Goal: Task Accomplishment & Management: Complete application form

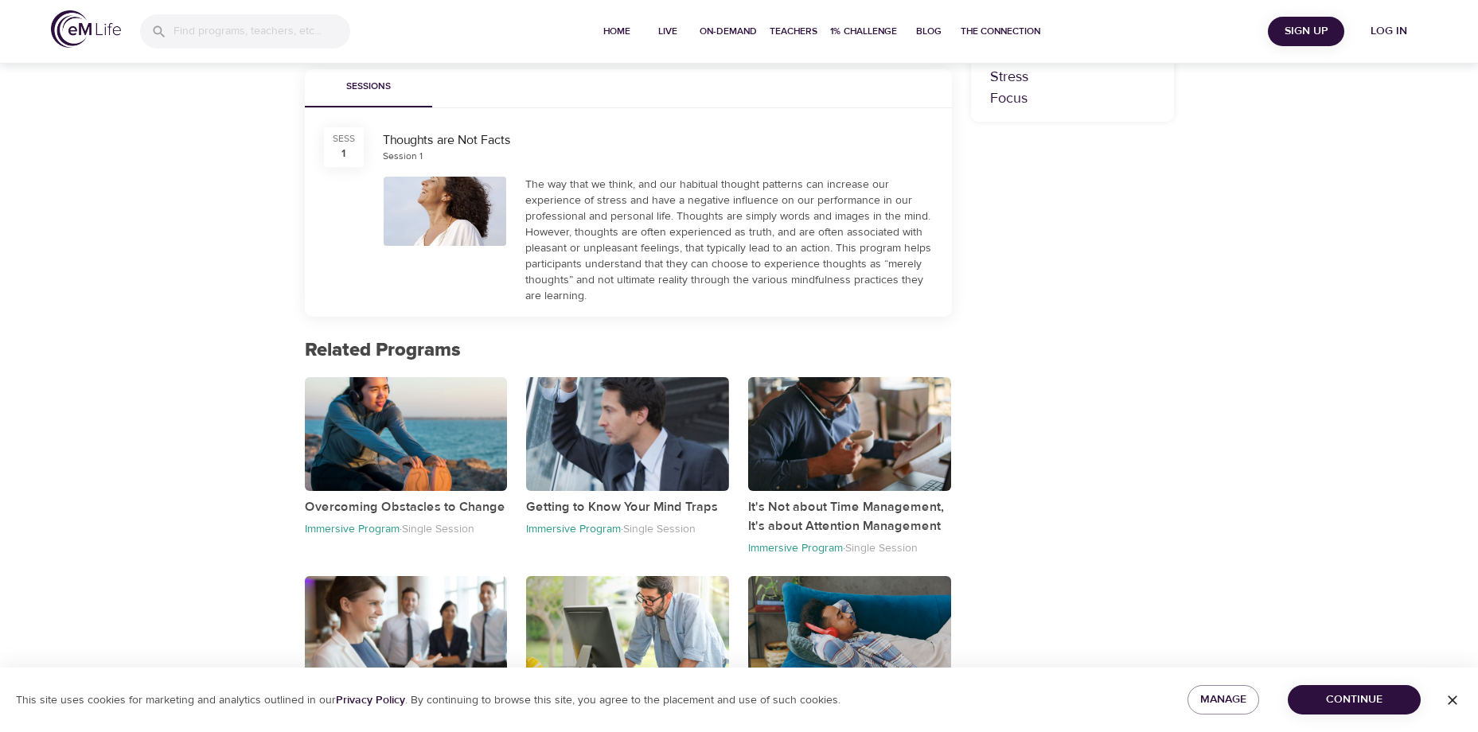
scroll to position [542, 0]
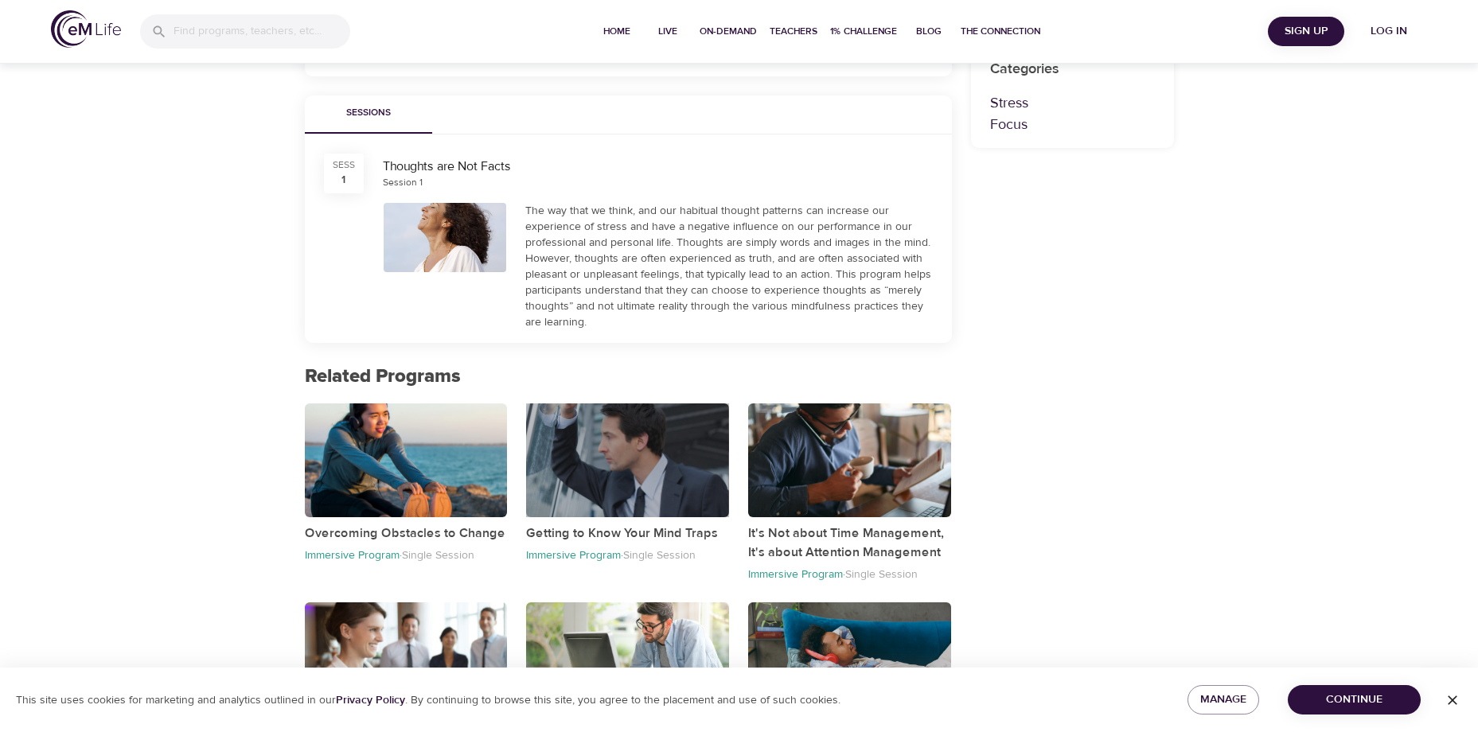
click at [660, 489] on div "button" at bounding box center [627, 461] width 203 height 114
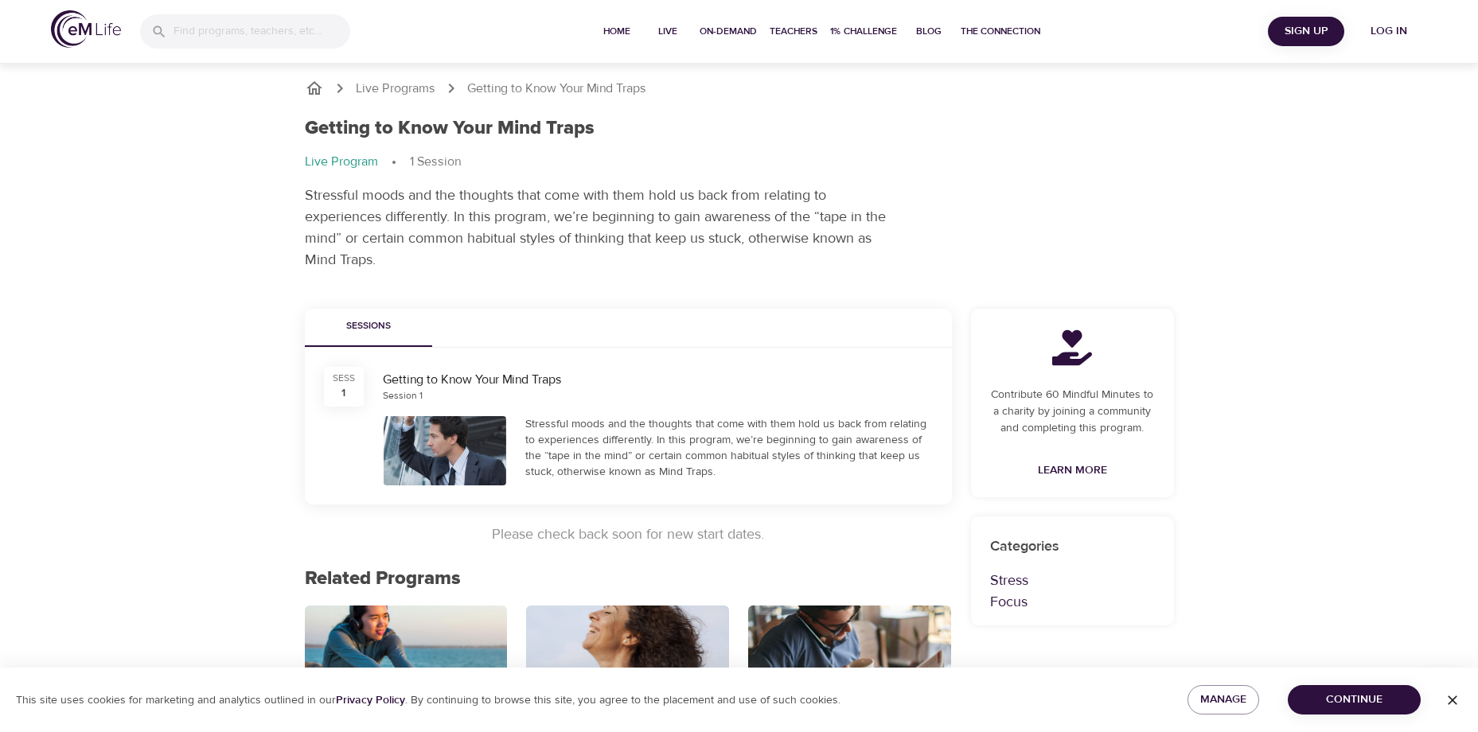
click at [428, 441] on div at bounding box center [445, 450] width 123 height 69
click at [458, 131] on h1 "Getting to Know Your Mind Traps" at bounding box center [450, 128] width 290 height 23
click at [428, 451] on div at bounding box center [445, 450] width 123 height 69
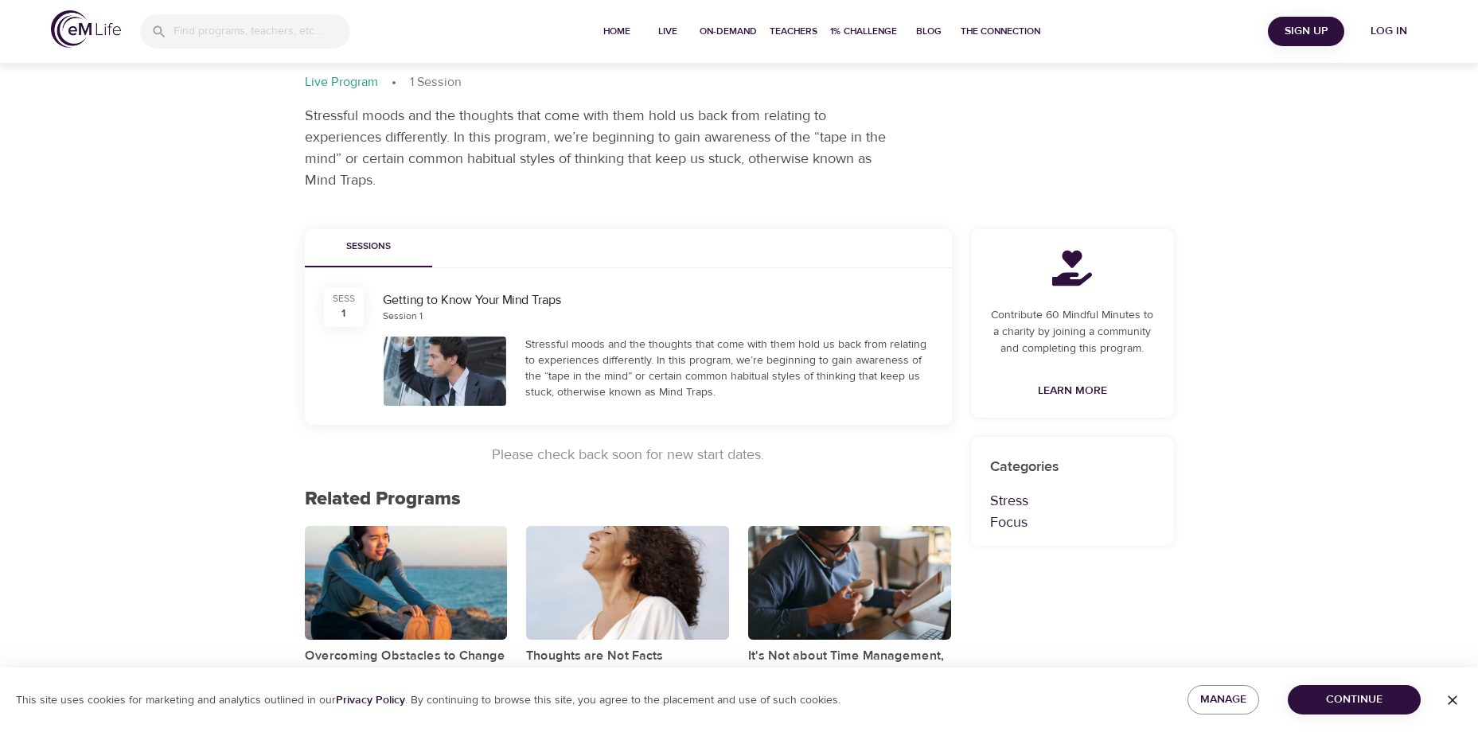
click at [712, 454] on p "Please check back soon for new start dates." at bounding box center [628, 454] width 647 height 21
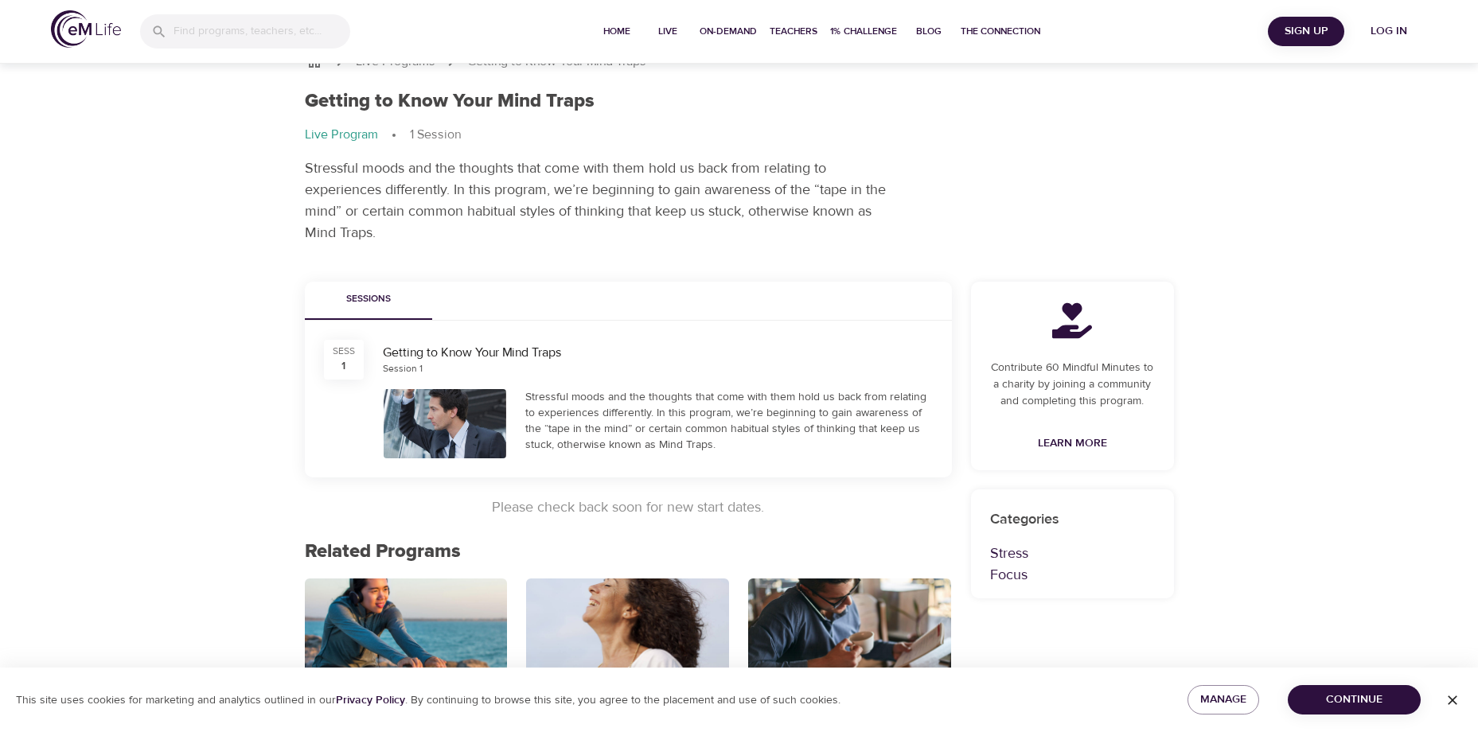
scroll to position [0, 0]
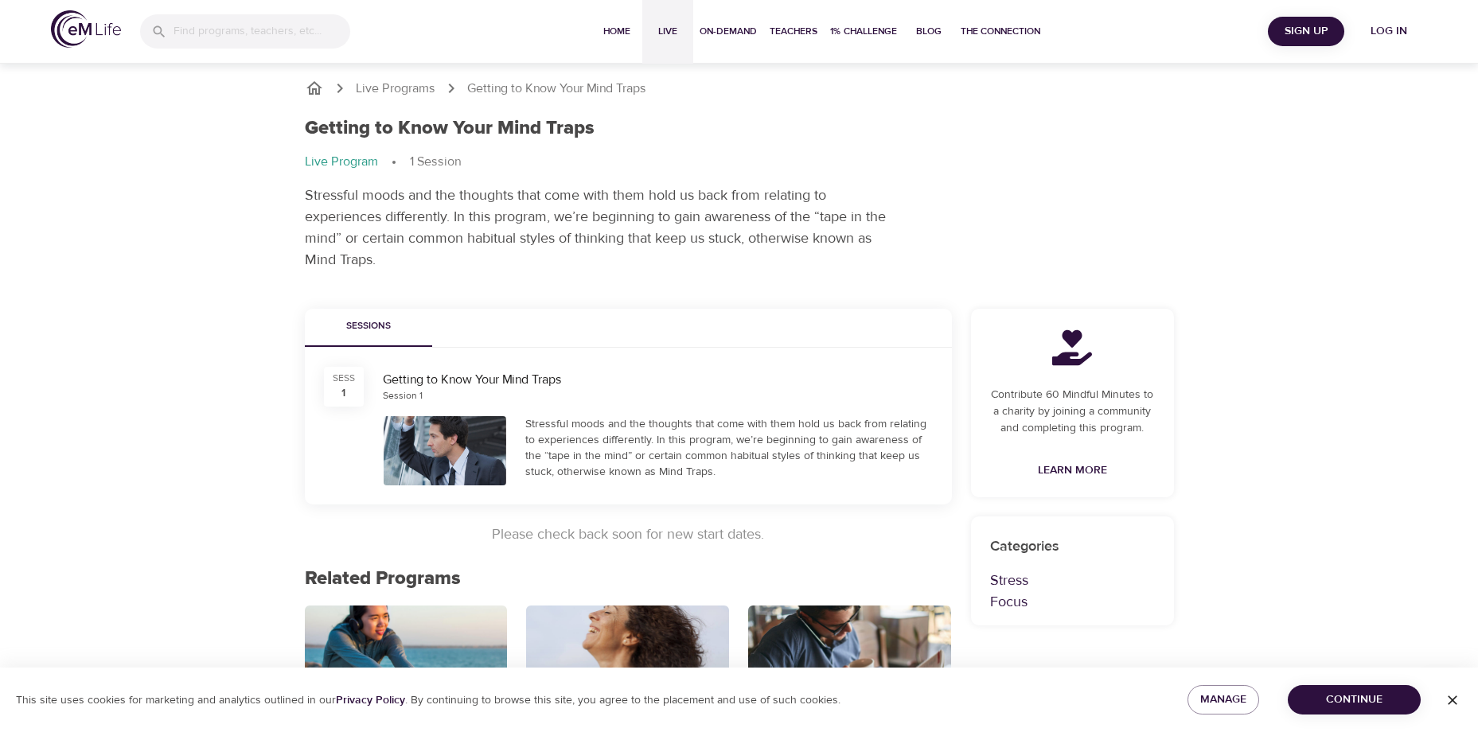
click at [673, 32] on span "Live" at bounding box center [668, 31] width 38 height 17
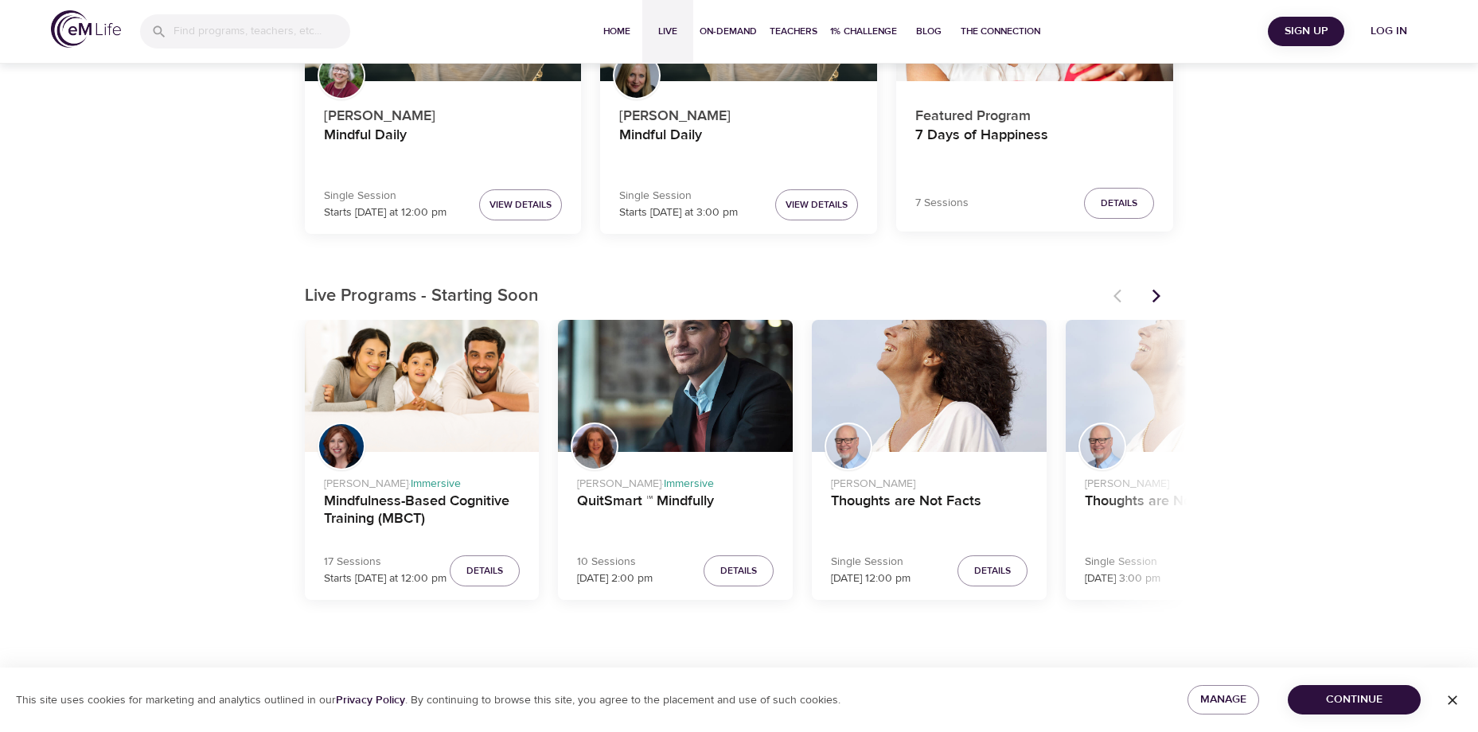
scroll to position [318, 0]
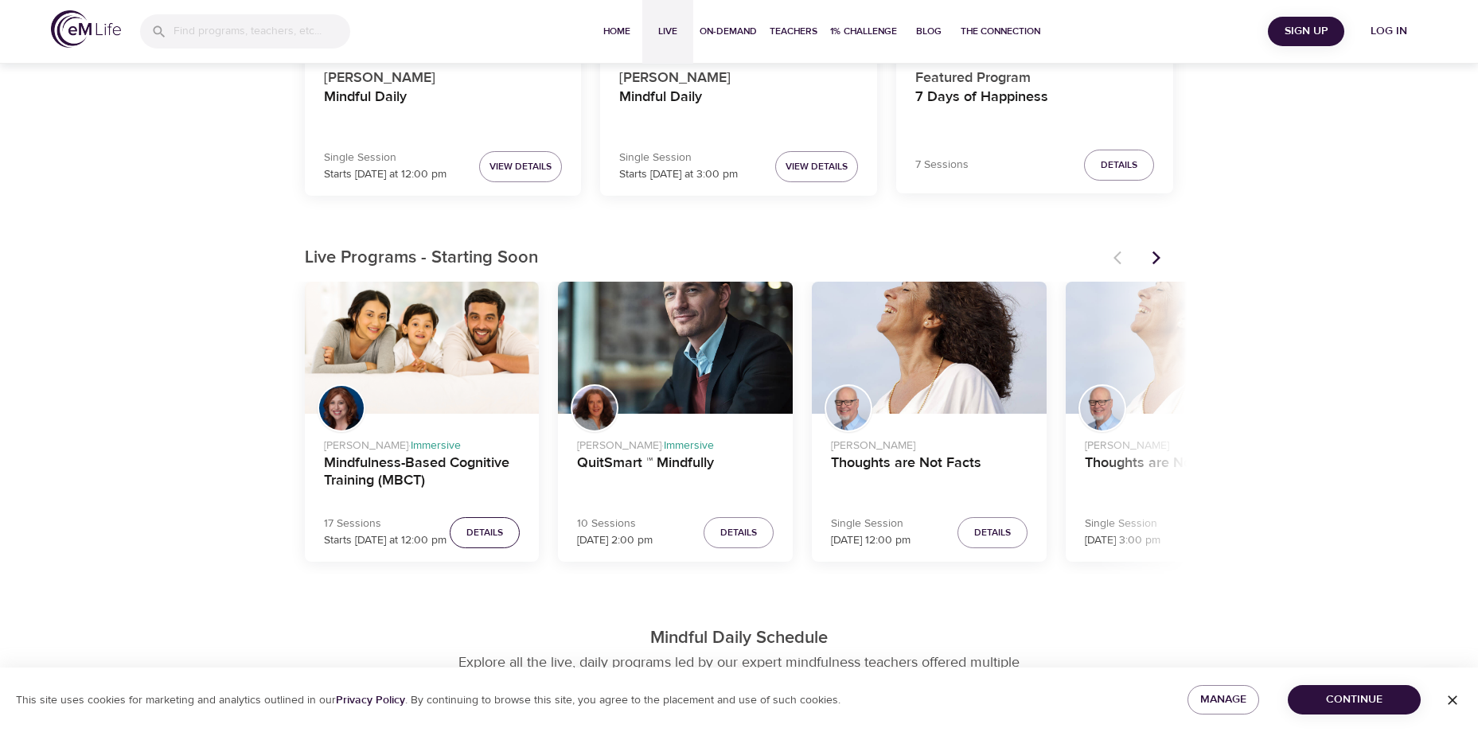
click at [478, 525] on span "Details" at bounding box center [484, 533] width 37 height 17
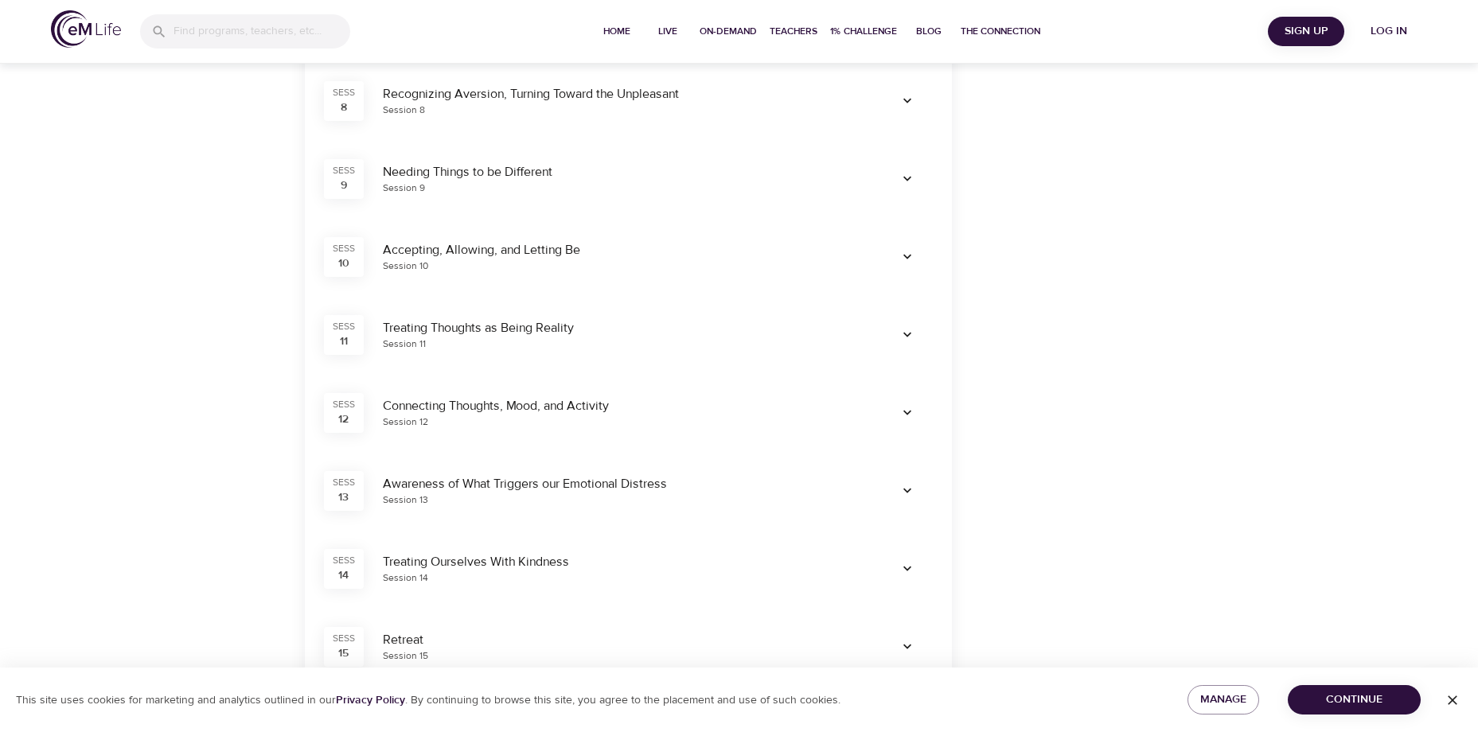
scroll to position [1353, 0]
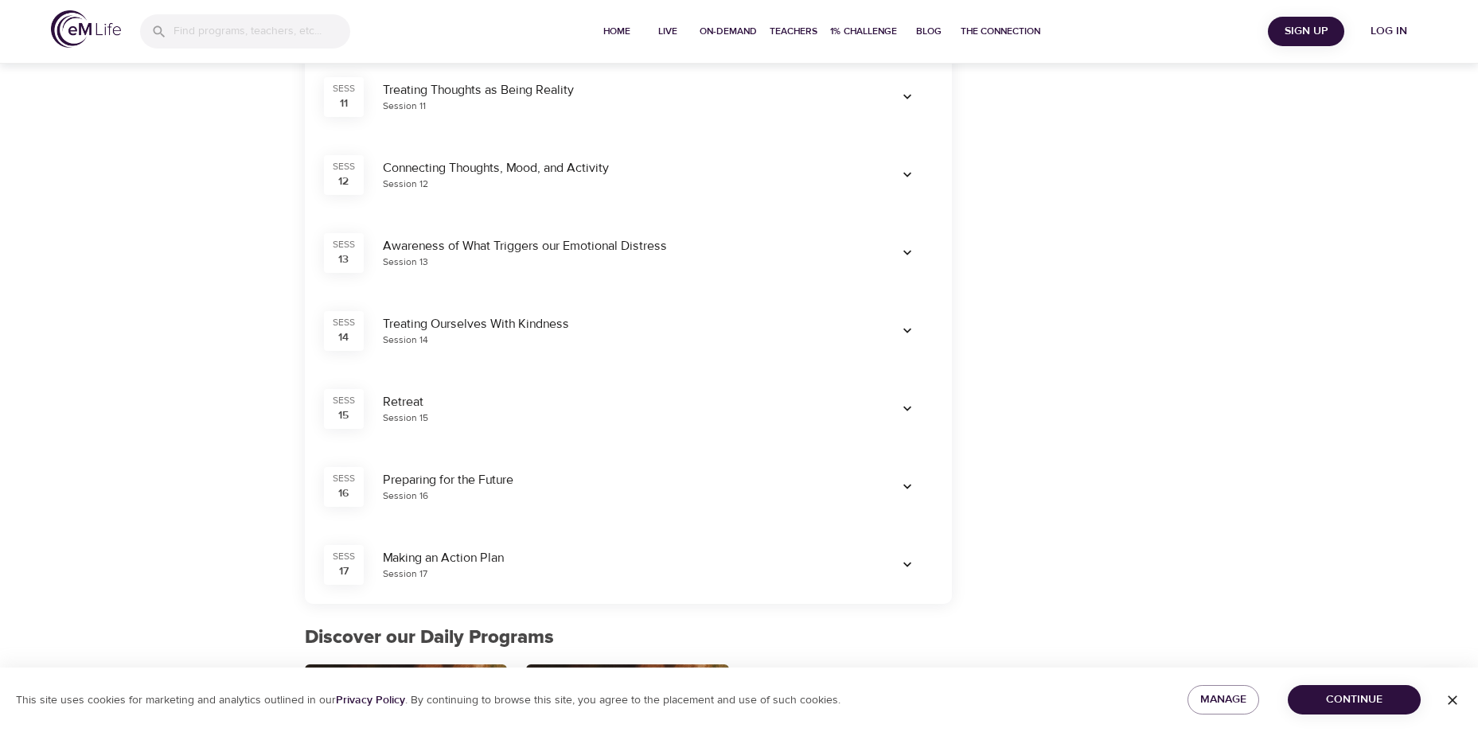
click at [912, 414] on icon "button" at bounding box center [907, 409] width 16 height 16
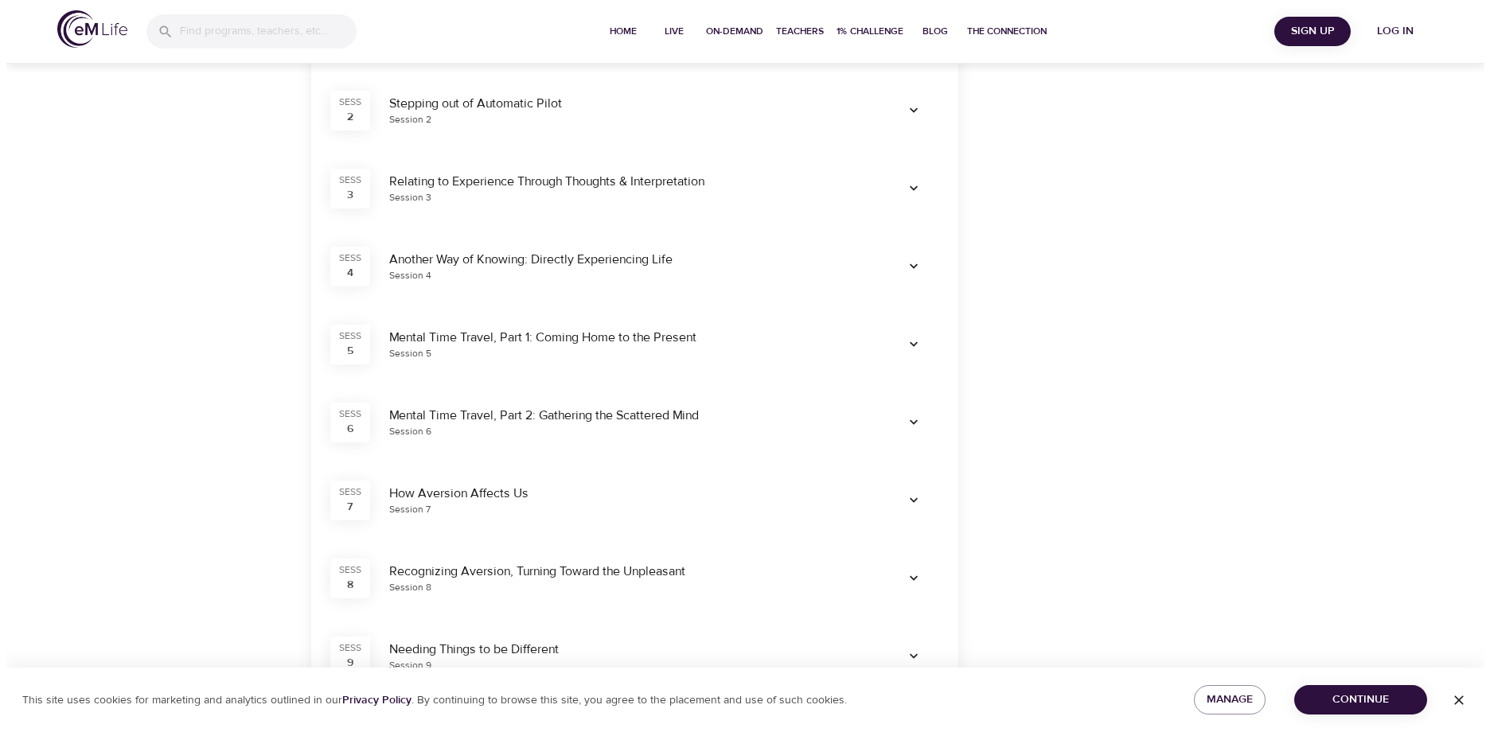
scroll to position [637, 0]
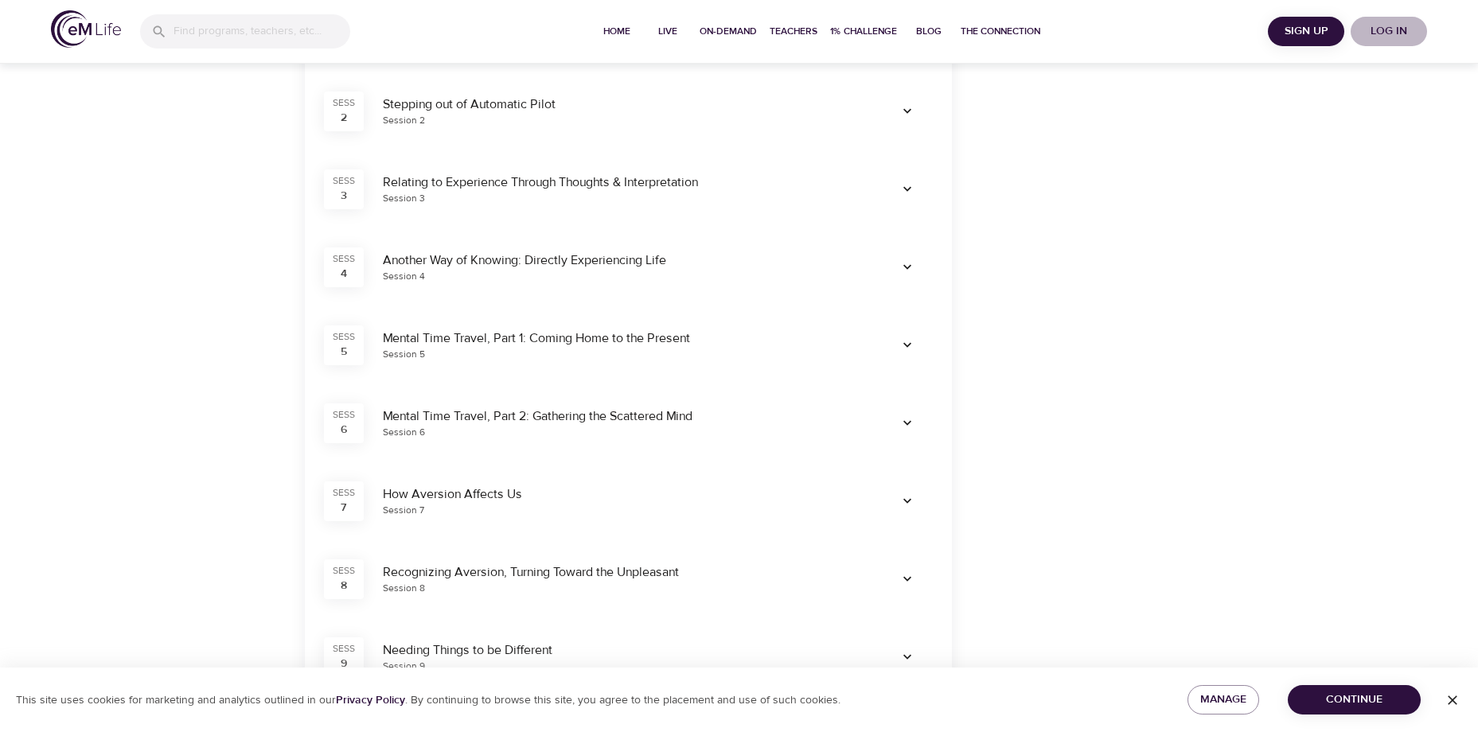
click at [1382, 30] on span "Log in" at bounding box center [1389, 31] width 64 height 20
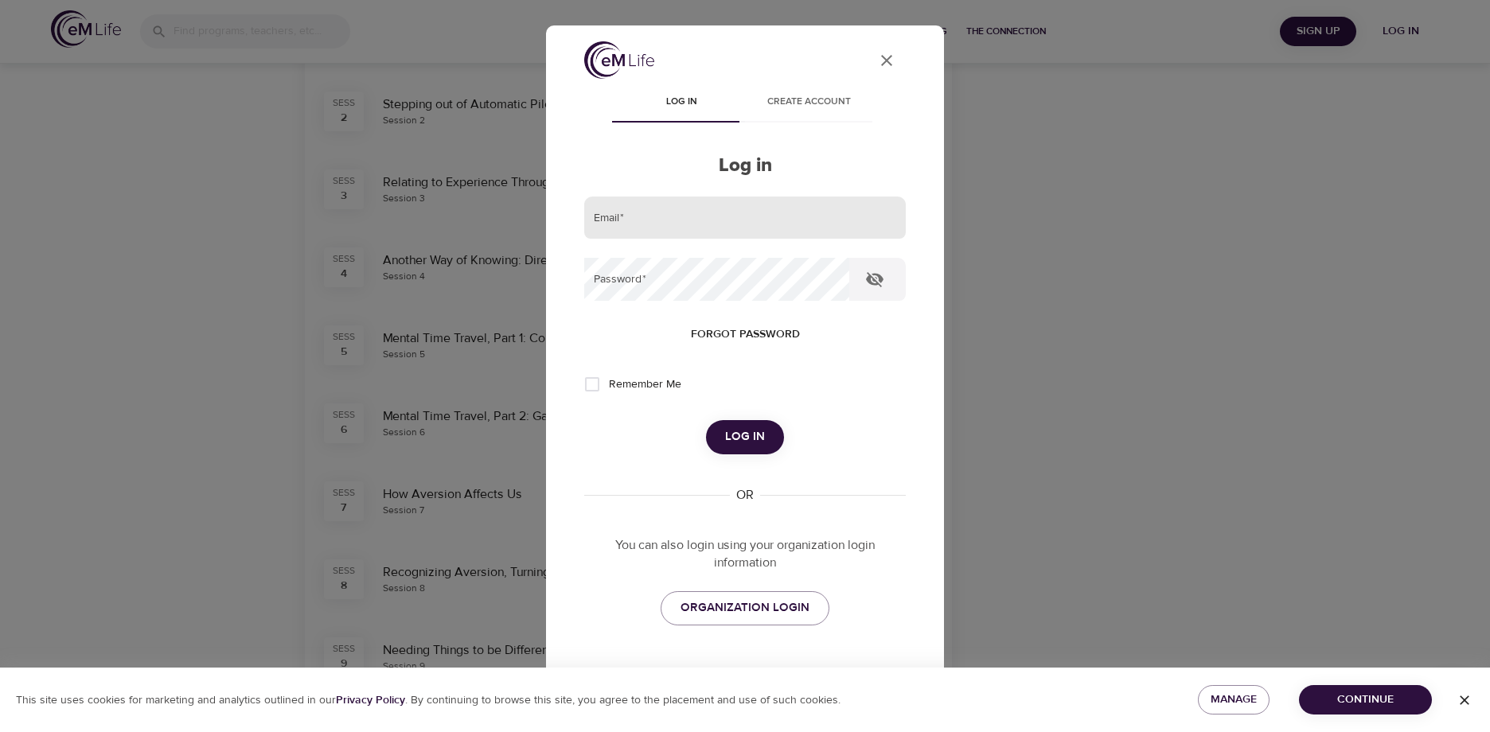
click at [705, 219] on input "email" at bounding box center [745, 218] width 322 height 43
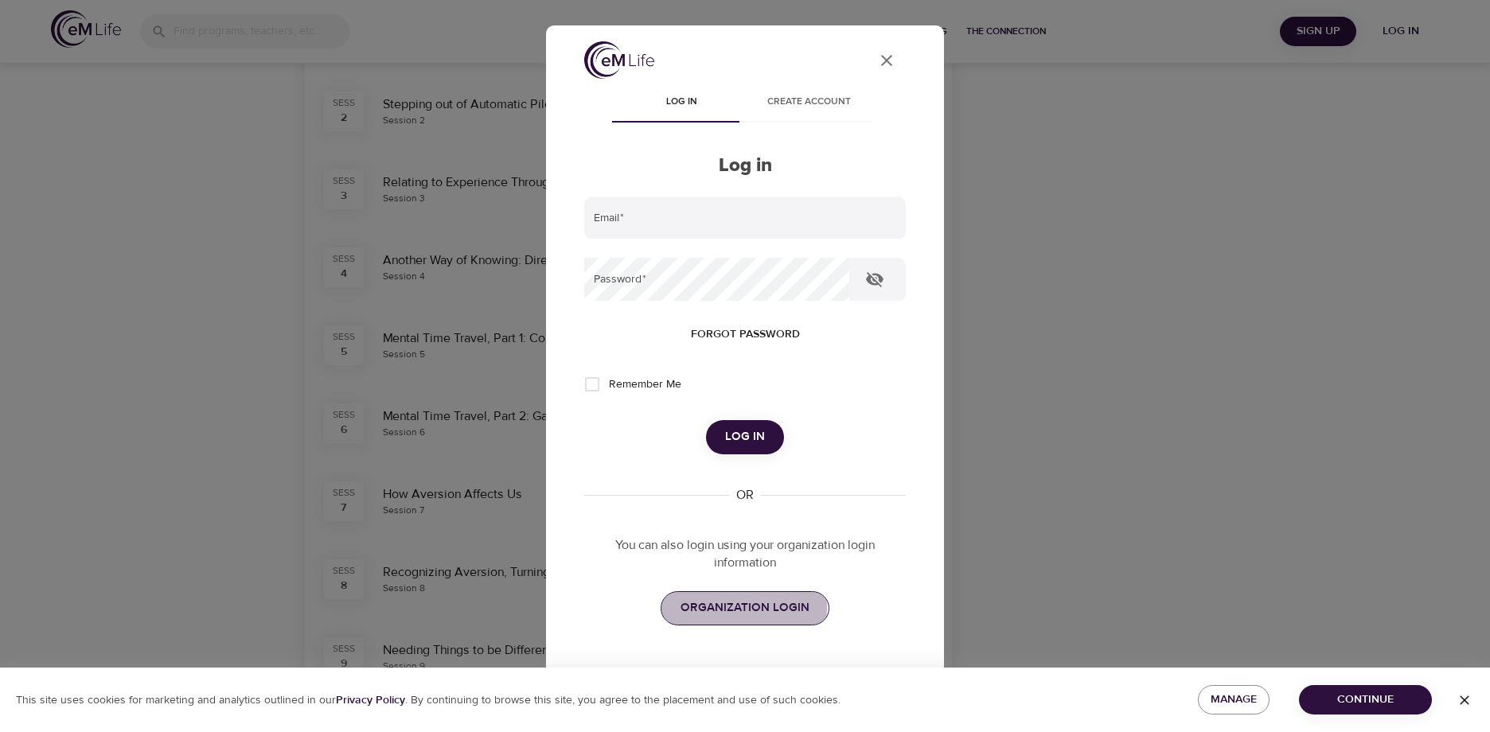
click at [701, 607] on span "ORGANIZATION LOGIN" at bounding box center [745, 608] width 129 height 21
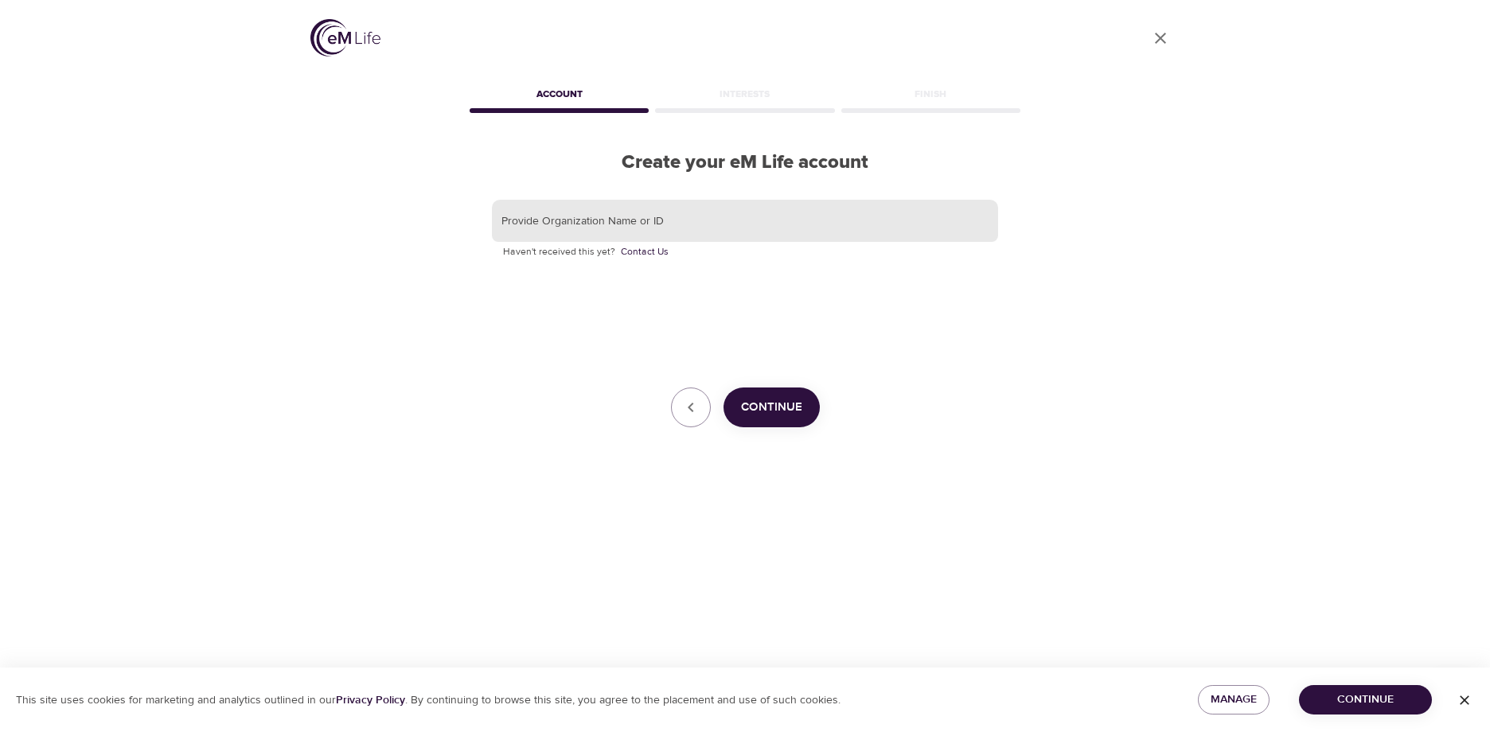
click at [661, 224] on input "text" at bounding box center [745, 221] width 506 height 43
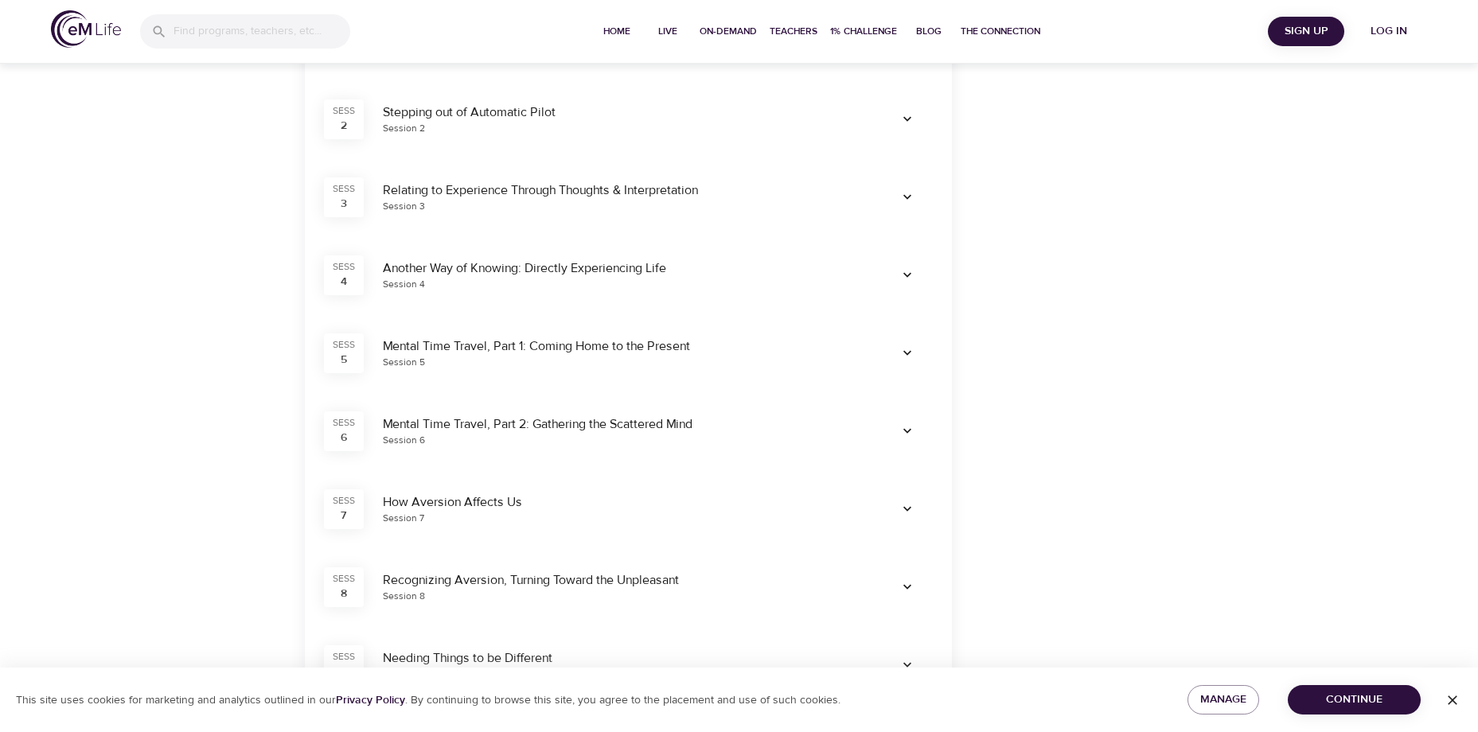
scroll to position [637, 0]
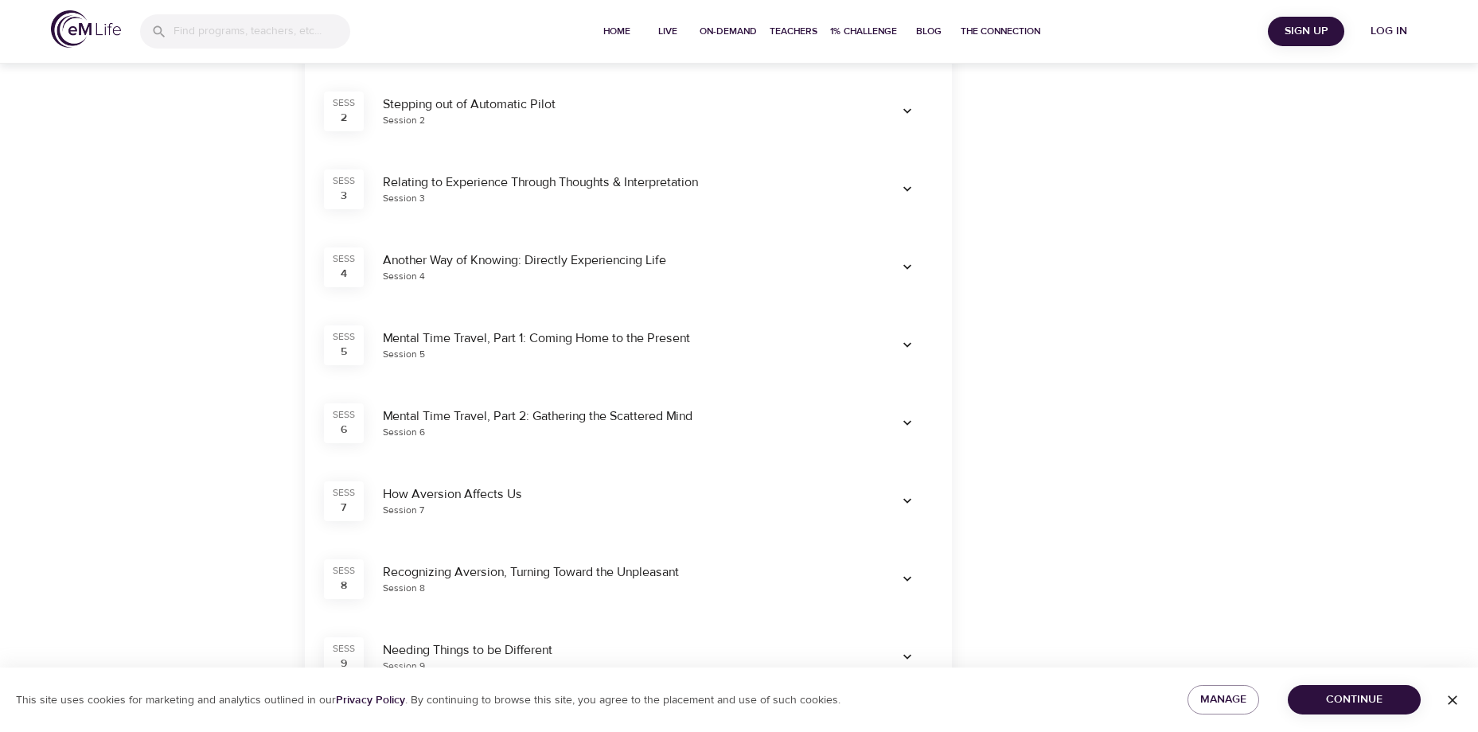
click at [1298, 29] on span "Sign Up" at bounding box center [1306, 31] width 64 height 20
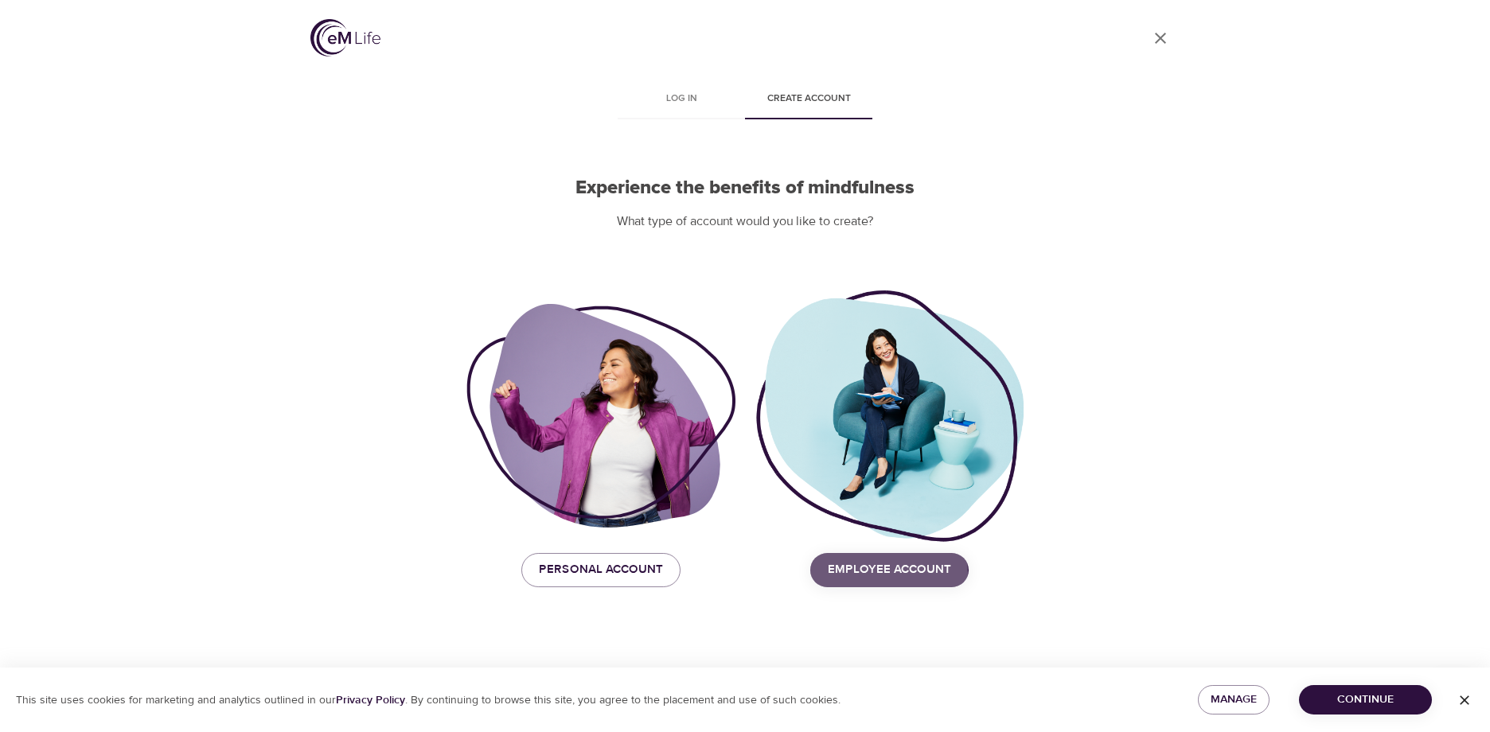
click at [885, 572] on span "Employee Account" at bounding box center [889, 570] width 123 height 21
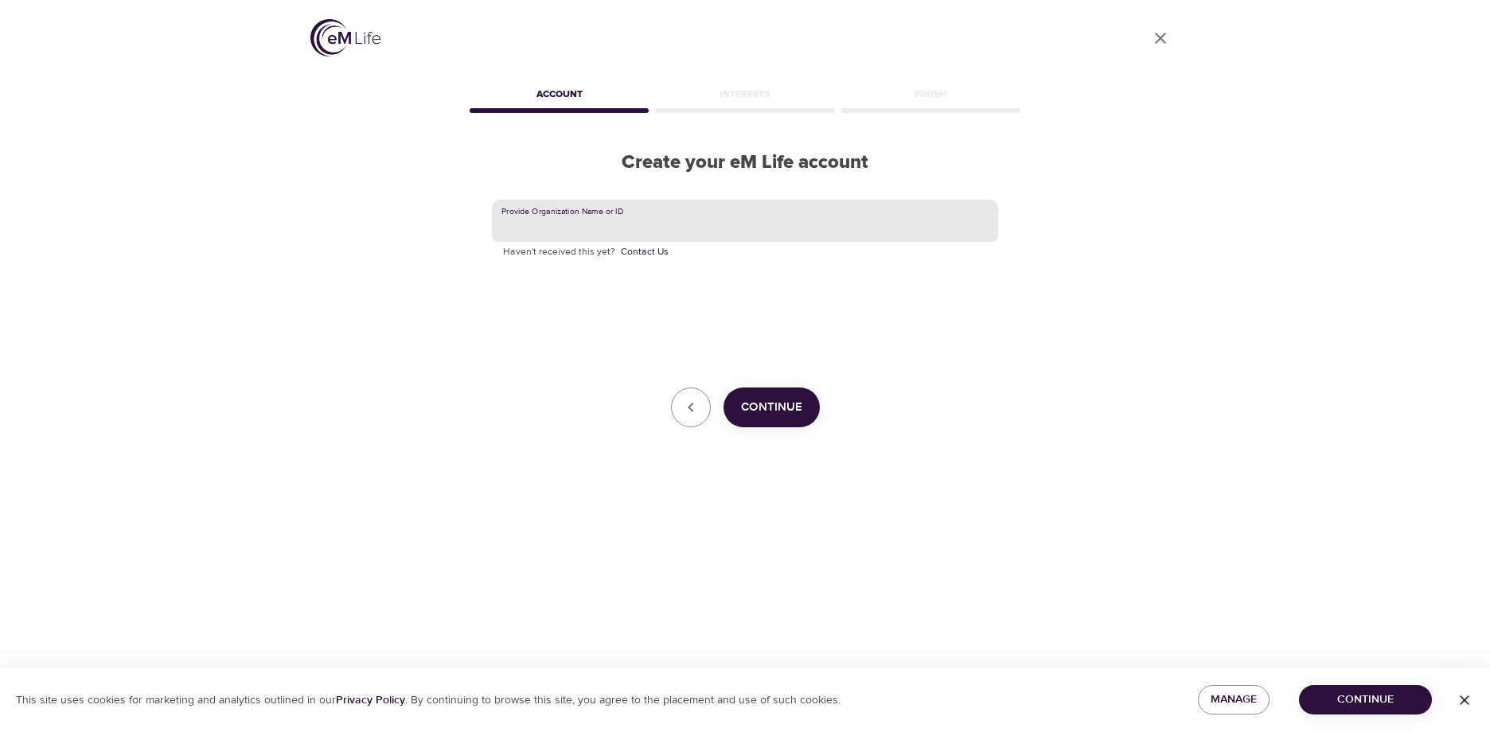
click at [671, 226] on input "text" at bounding box center [745, 221] width 506 height 43
click at [778, 415] on span "Continue" at bounding box center [771, 407] width 61 height 21
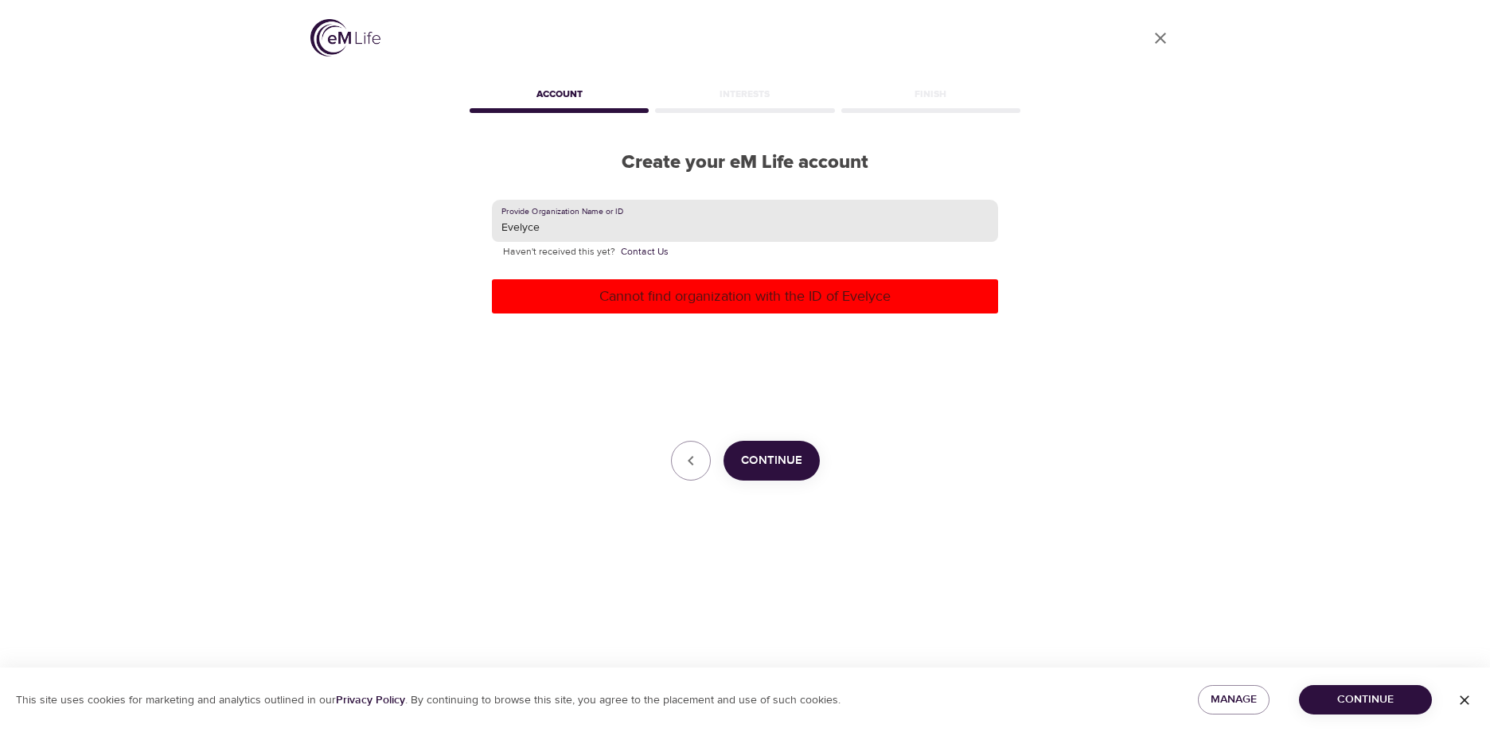
click at [658, 224] on input "Evelyce" at bounding box center [745, 221] width 506 height 43
type input "Evelyce.diaz@metlife.com"
click at [756, 449] on button "Continue" at bounding box center [772, 461] width 96 height 40
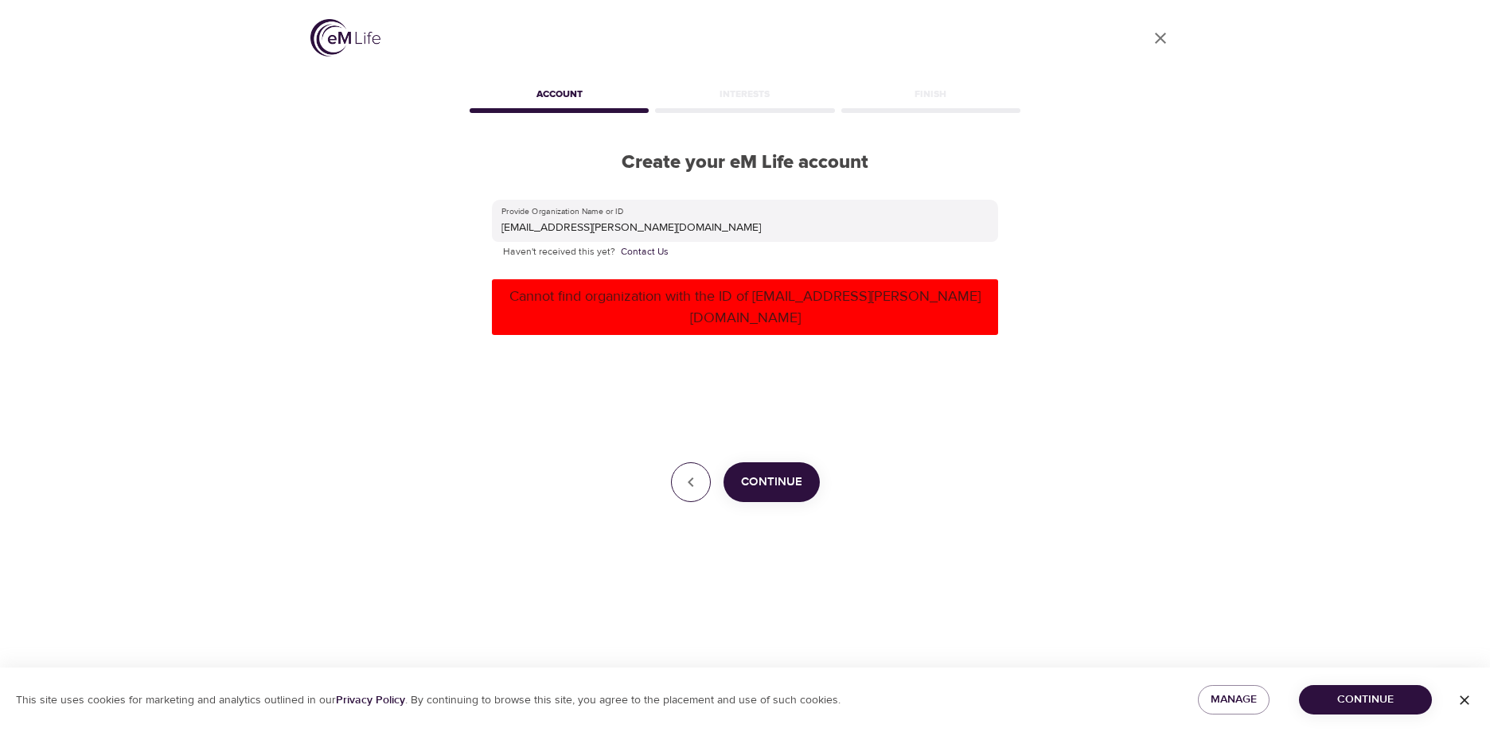
click at [695, 473] on icon "button" at bounding box center [690, 482] width 19 height 19
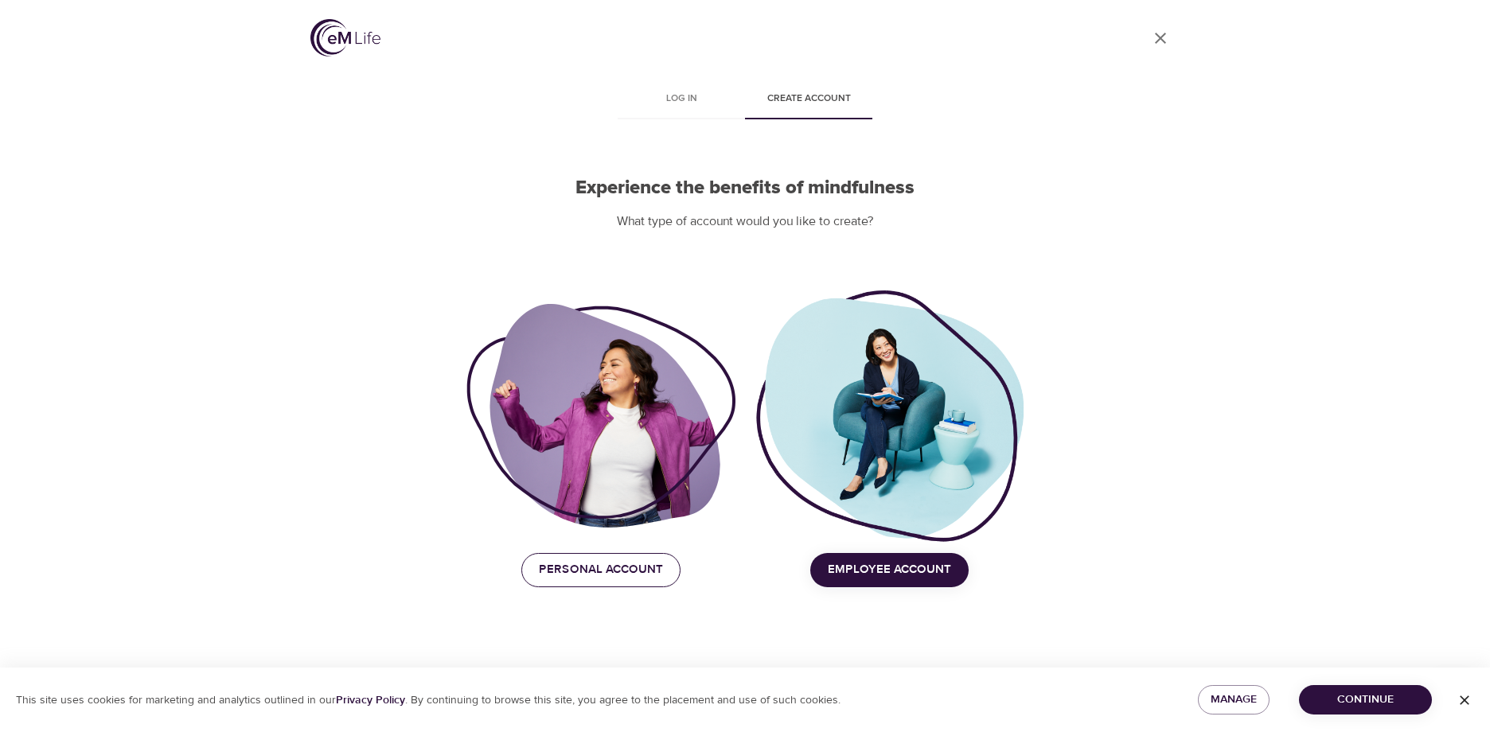
click at [548, 564] on span "Personal Account" at bounding box center [601, 570] width 124 height 21
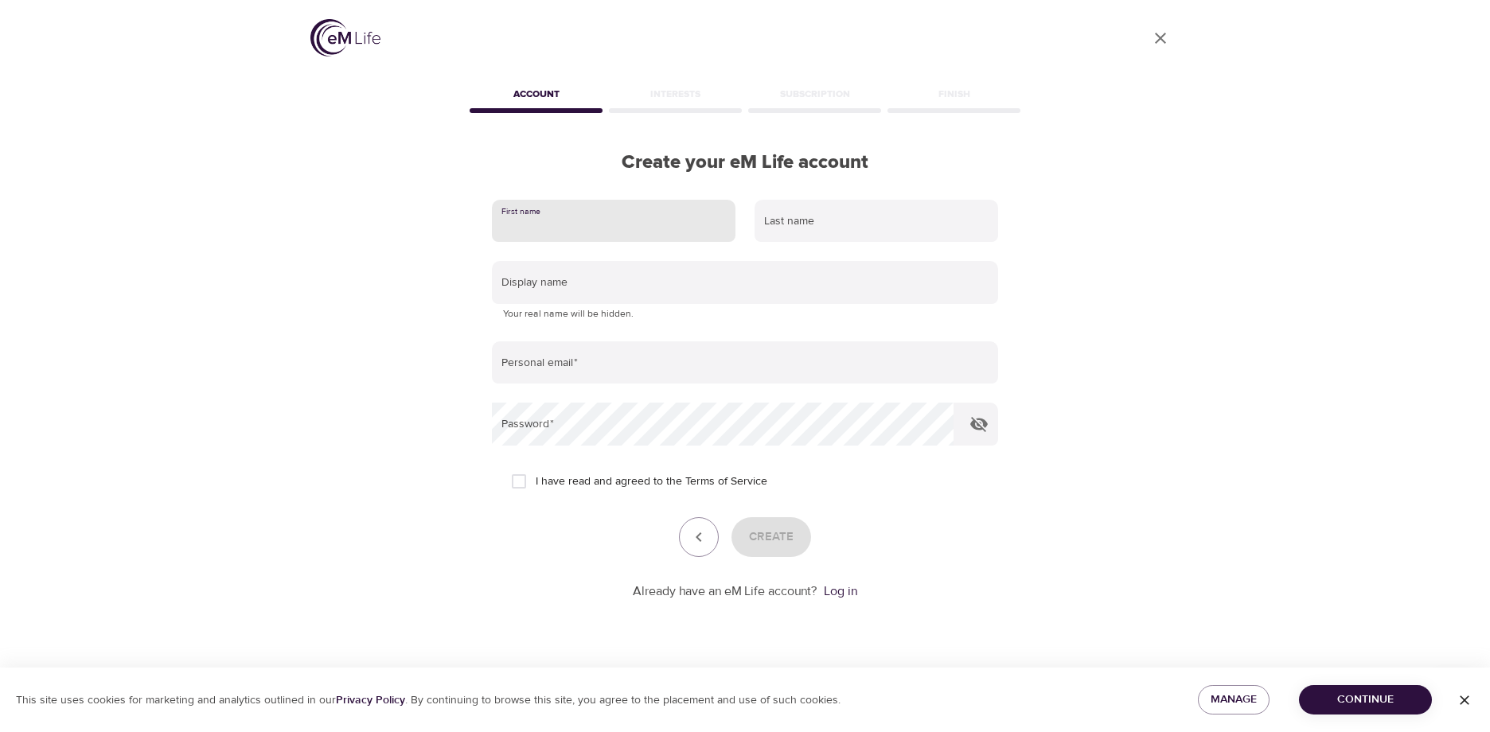
click at [598, 219] on input "text" at bounding box center [614, 221] width 244 height 43
type input "Evelyce"
type input "Diaz"
type input "[PERSON_NAME][EMAIL_ADDRESS][DOMAIN_NAME]"
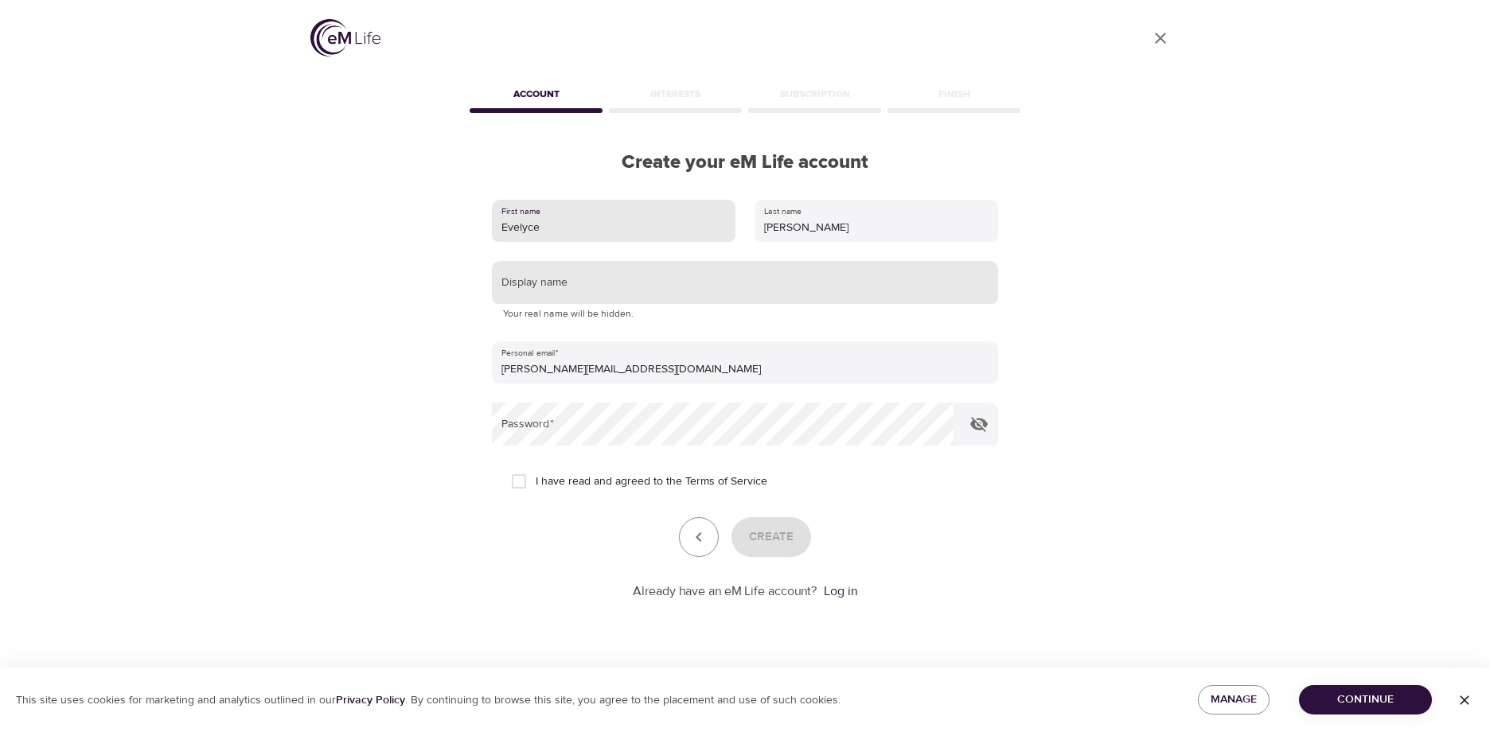
click at [642, 271] on input "text" at bounding box center [745, 282] width 506 height 43
type input "Evey"
click at [518, 482] on input "I have read and agreed to the Terms of Service" at bounding box center [518, 481] width 33 height 33
checkbox input "true"
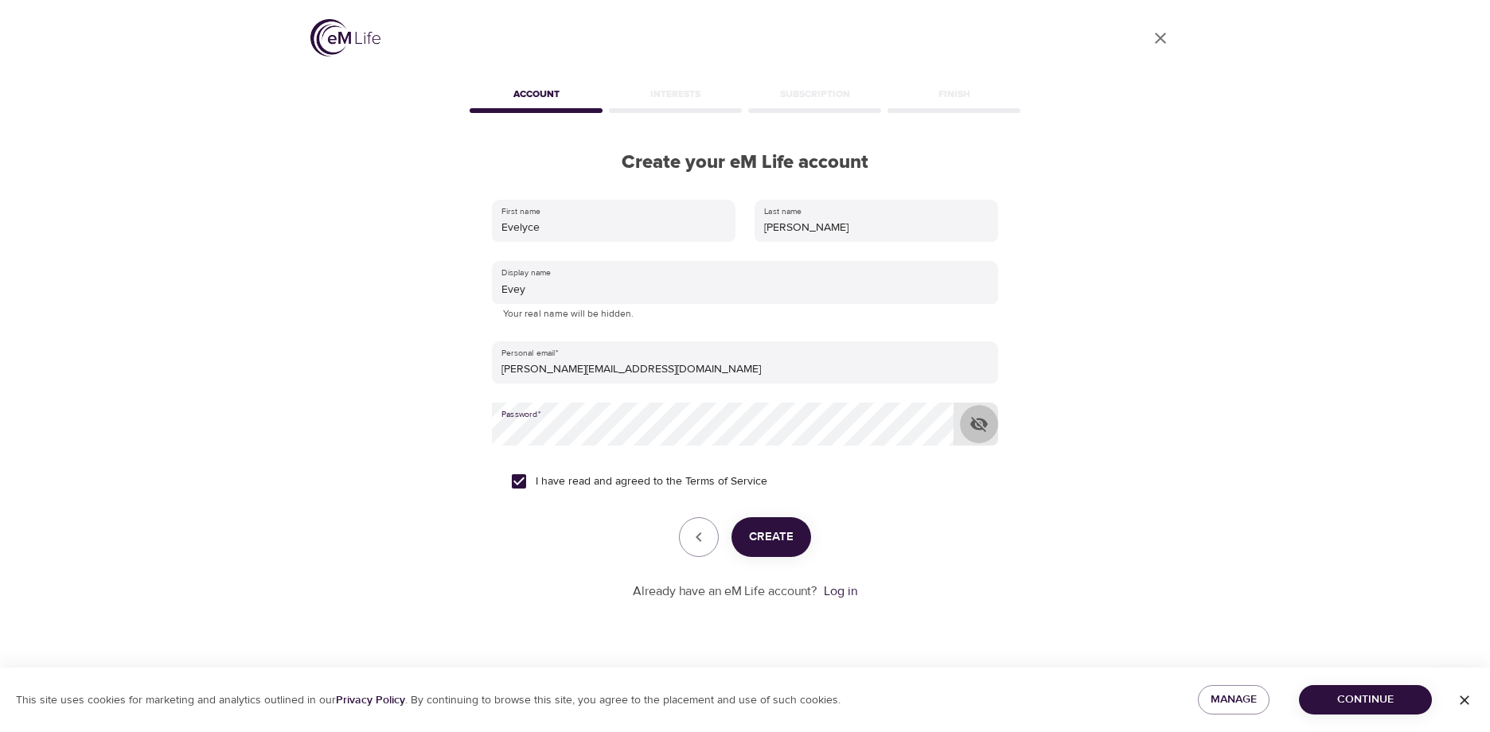
click at [991, 430] on button "button" at bounding box center [979, 424] width 38 height 38
click at [755, 525] on button "Create" at bounding box center [771, 537] width 80 height 40
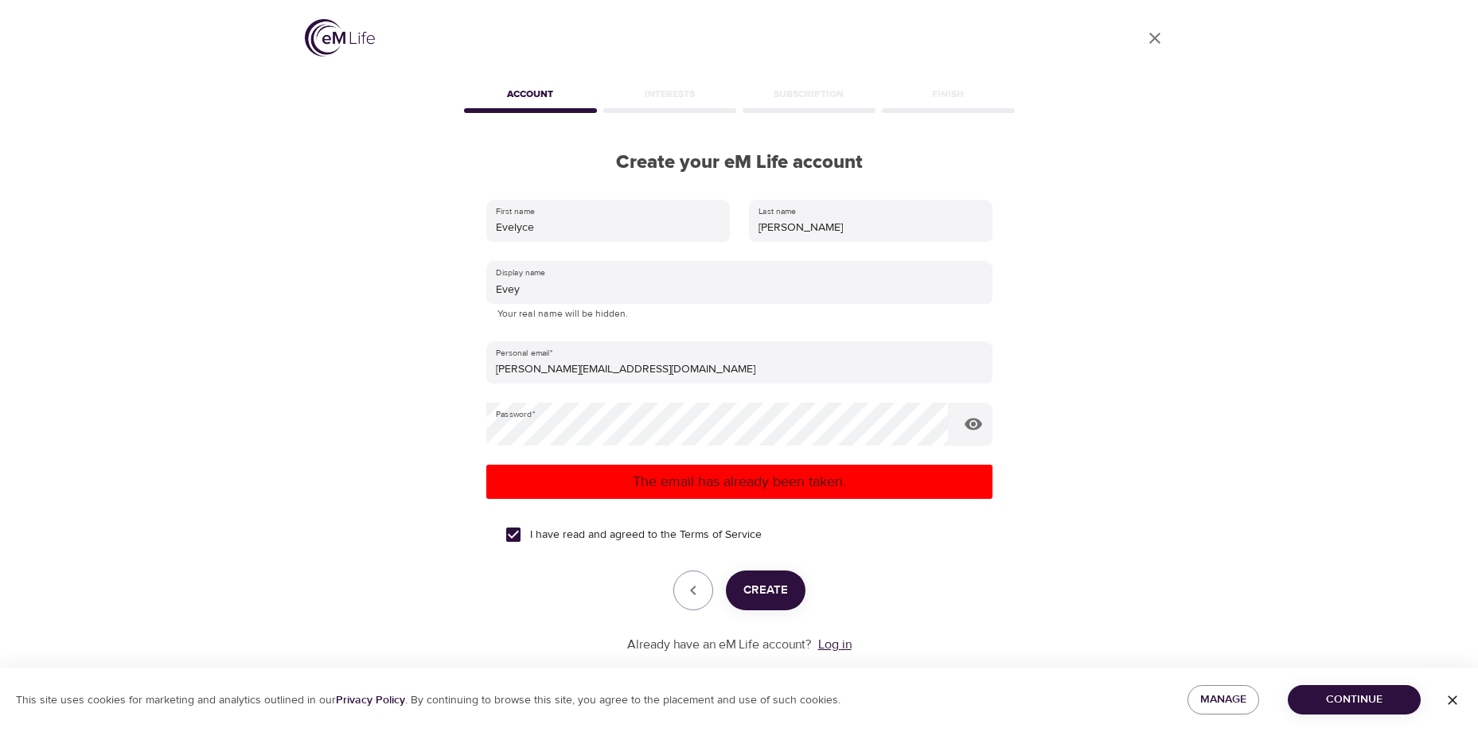
click at [829, 649] on link "Log in" at bounding box center [834, 645] width 33 height 16
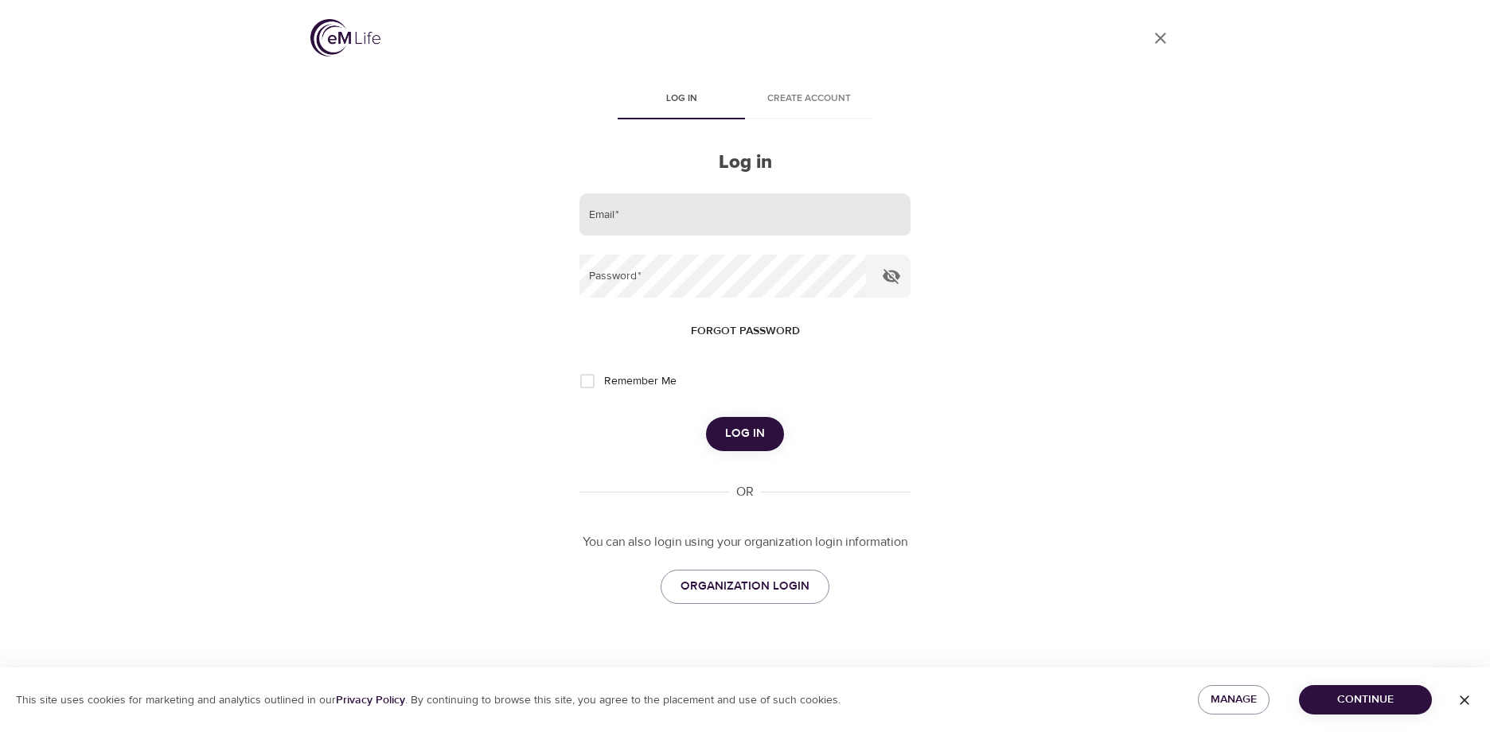
click at [687, 205] on input "email" at bounding box center [744, 214] width 331 height 43
type input "[PERSON_NAME][EMAIL_ADDRESS][DOMAIN_NAME]"
click at [585, 375] on input "Remember Me" at bounding box center [587, 381] width 33 height 33
checkbox input "true"
click at [761, 433] on span "Log in" at bounding box center [745, 433] width 40 height 21
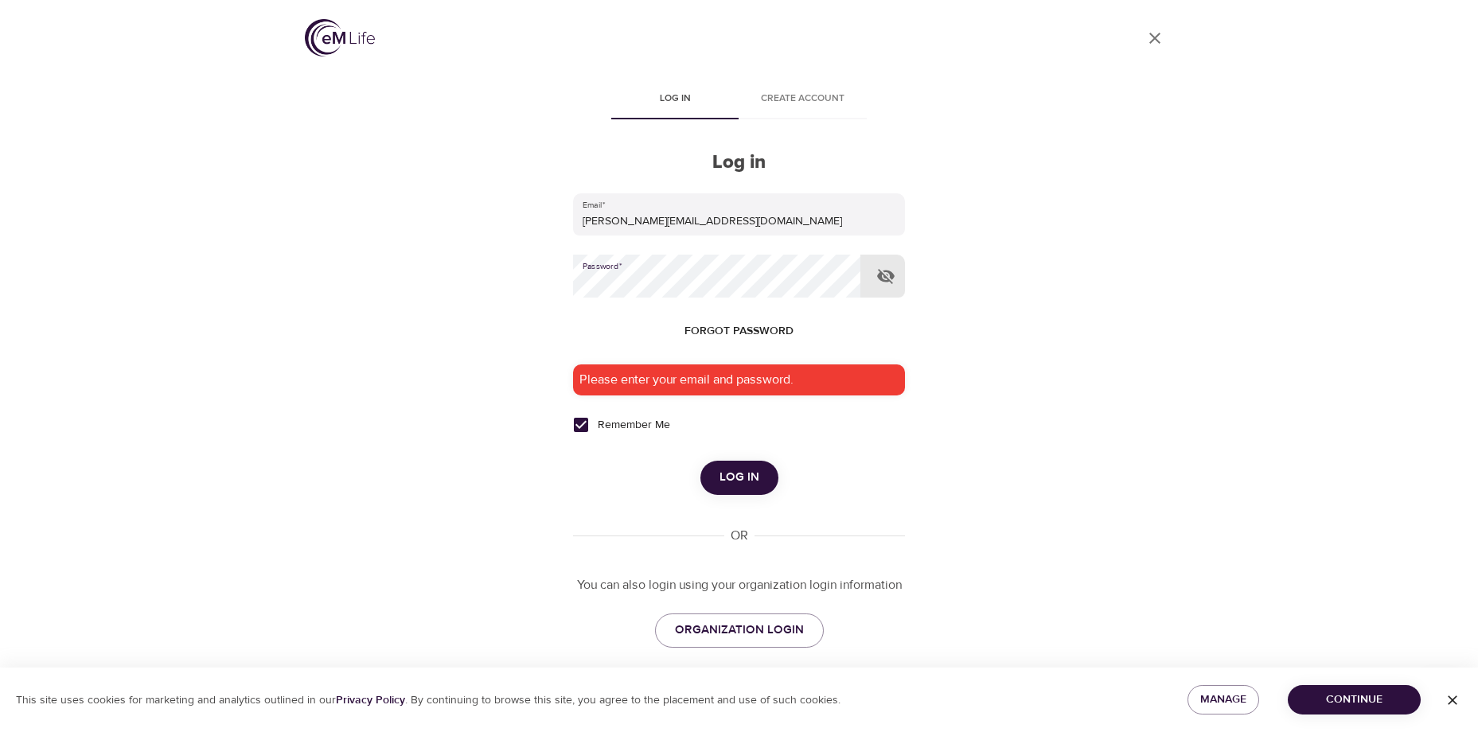
click at [700, 461] on button "Log in" at bounding box center [739, 477] width 78 height 33
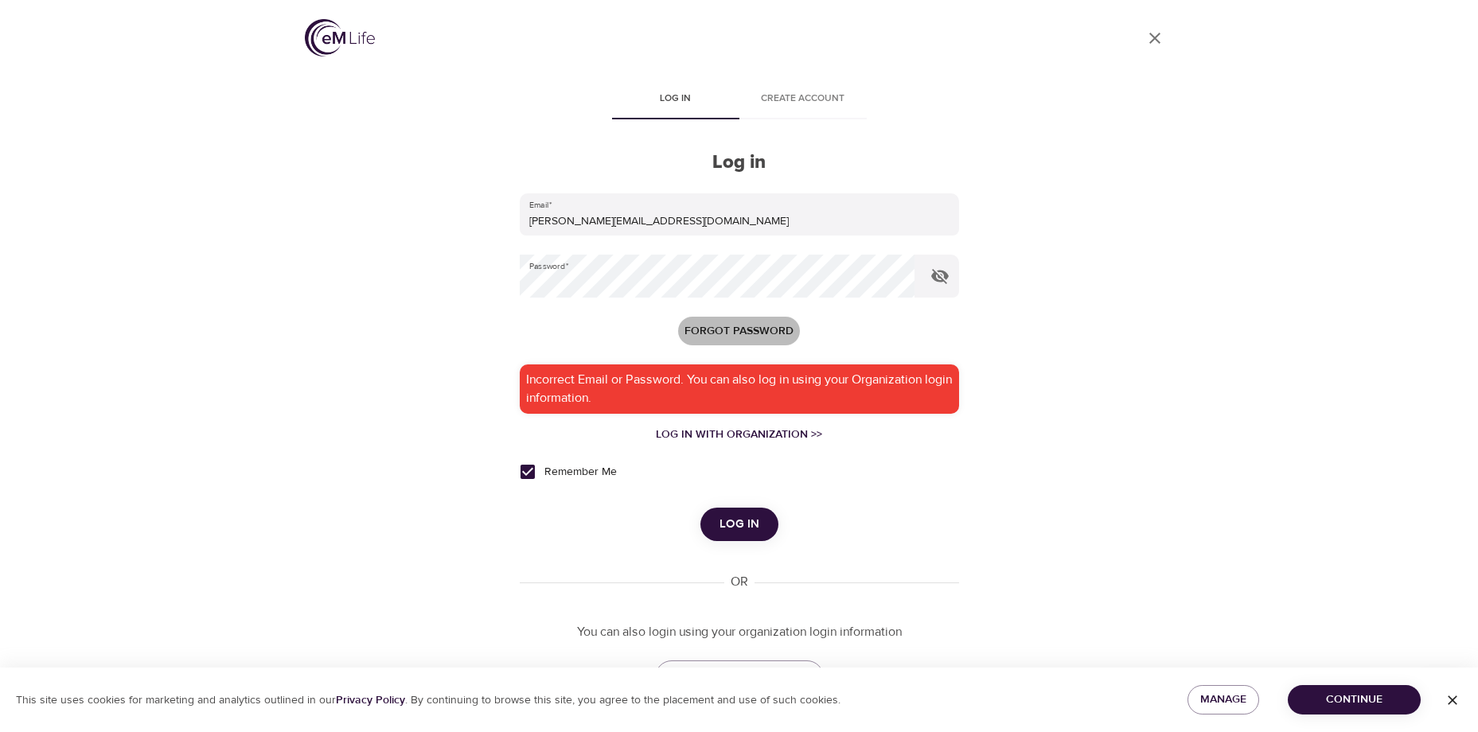
click at [763, 332] on span "Forgot password" at bounding box center [739, 332] width 109 height 20
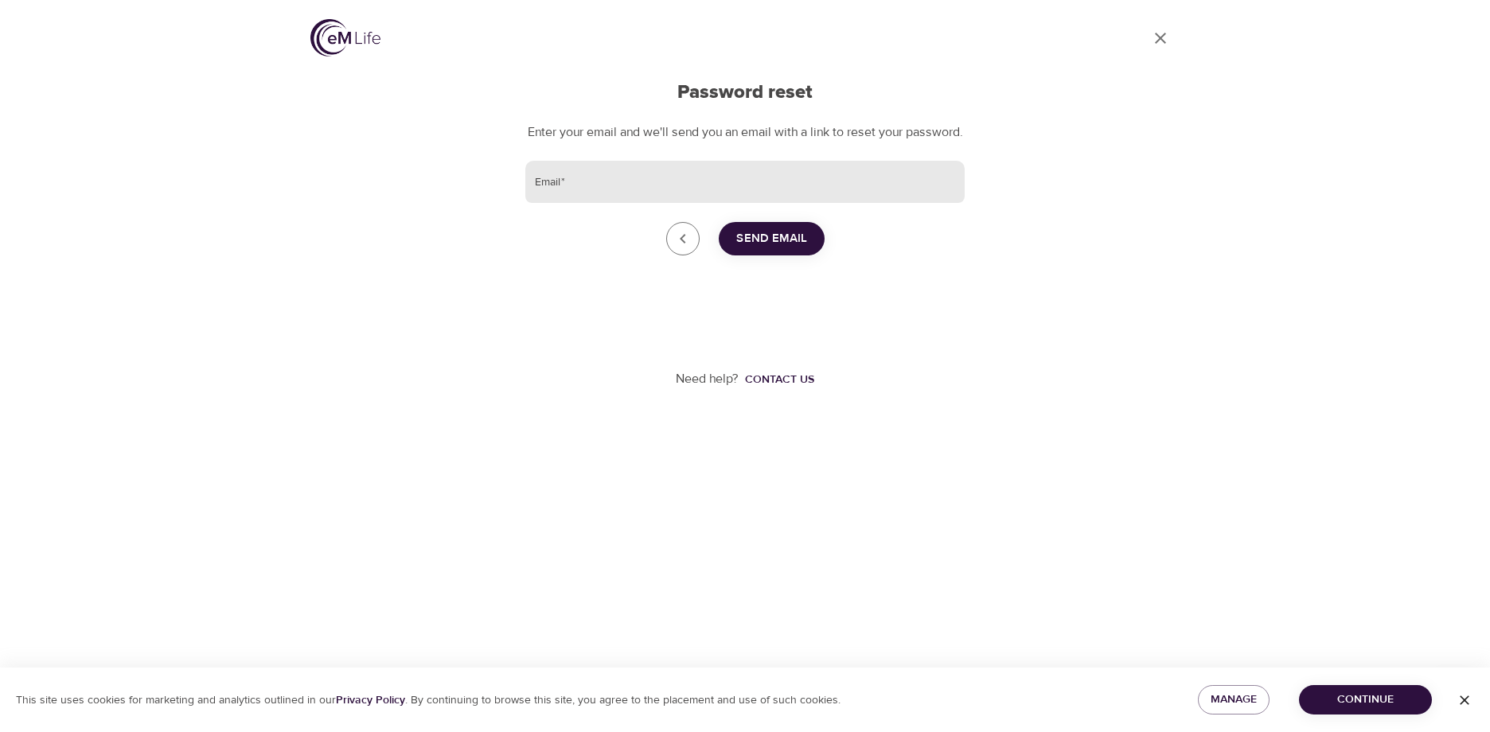
click at [767, 204] on input "Email   *" at bounding box center [744, 182] width 439 height 43
type input "[PERSON_NAME][EMAIL_ADDRESS][DOMAIN_NAME]"
click at [759, 249] on span "Send Email" at bounding box center [771, 238] width 71 height 21
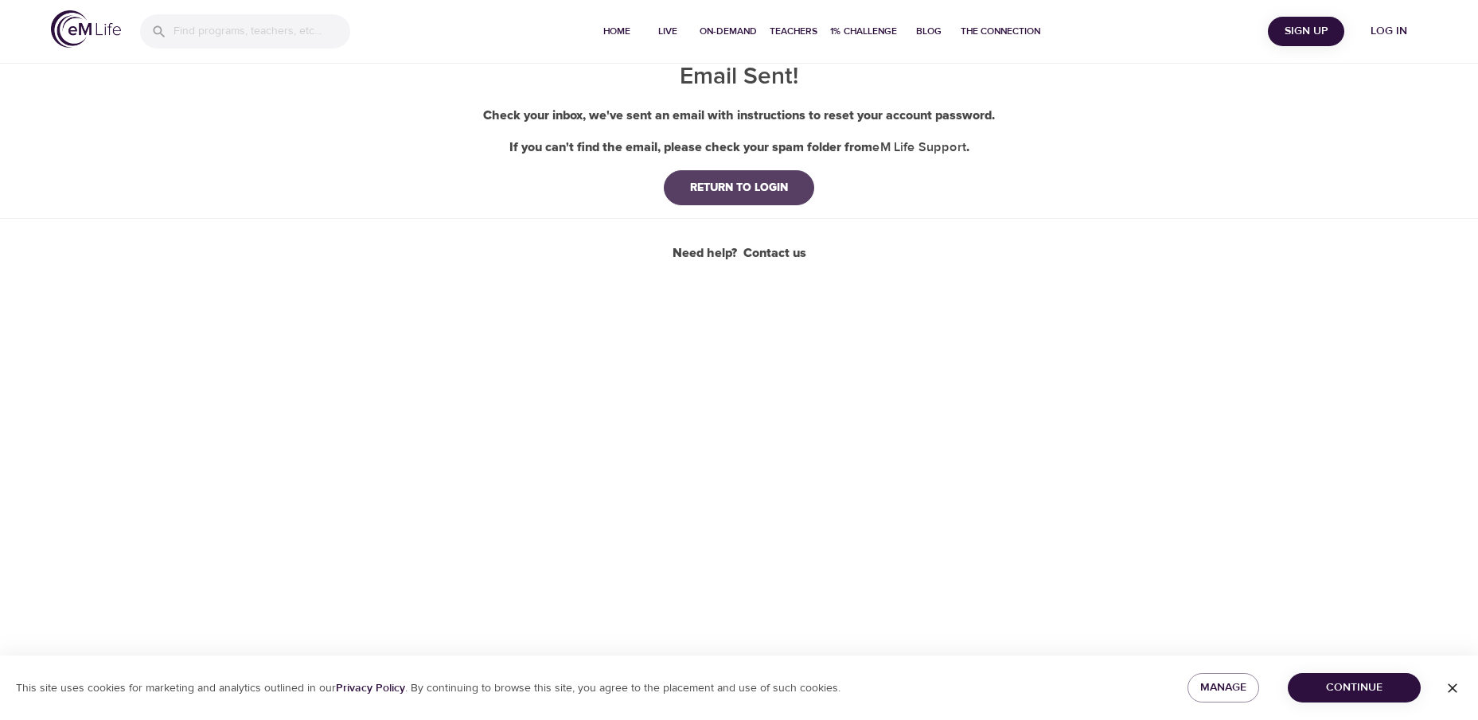
click at [706, 188] on div "RETURN TO LOGIN" at bounding box center [738, 188] width 123 height 16
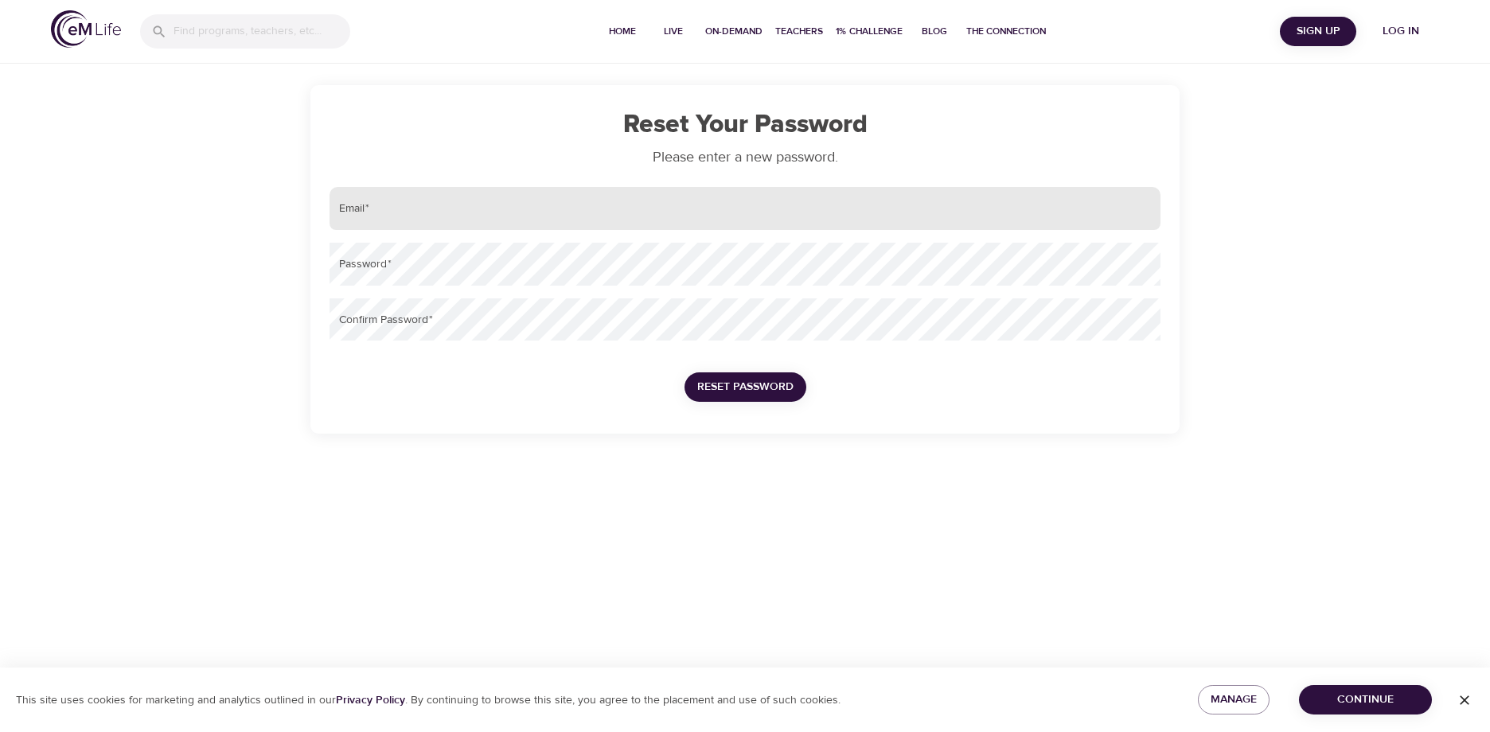
click at [499, 198] on input "email" at bounding box center [745, 208] width 831 height 43
type input "[PERSON_NAME][EMAIL_ADDRESS][DOMAIN_NAME]"
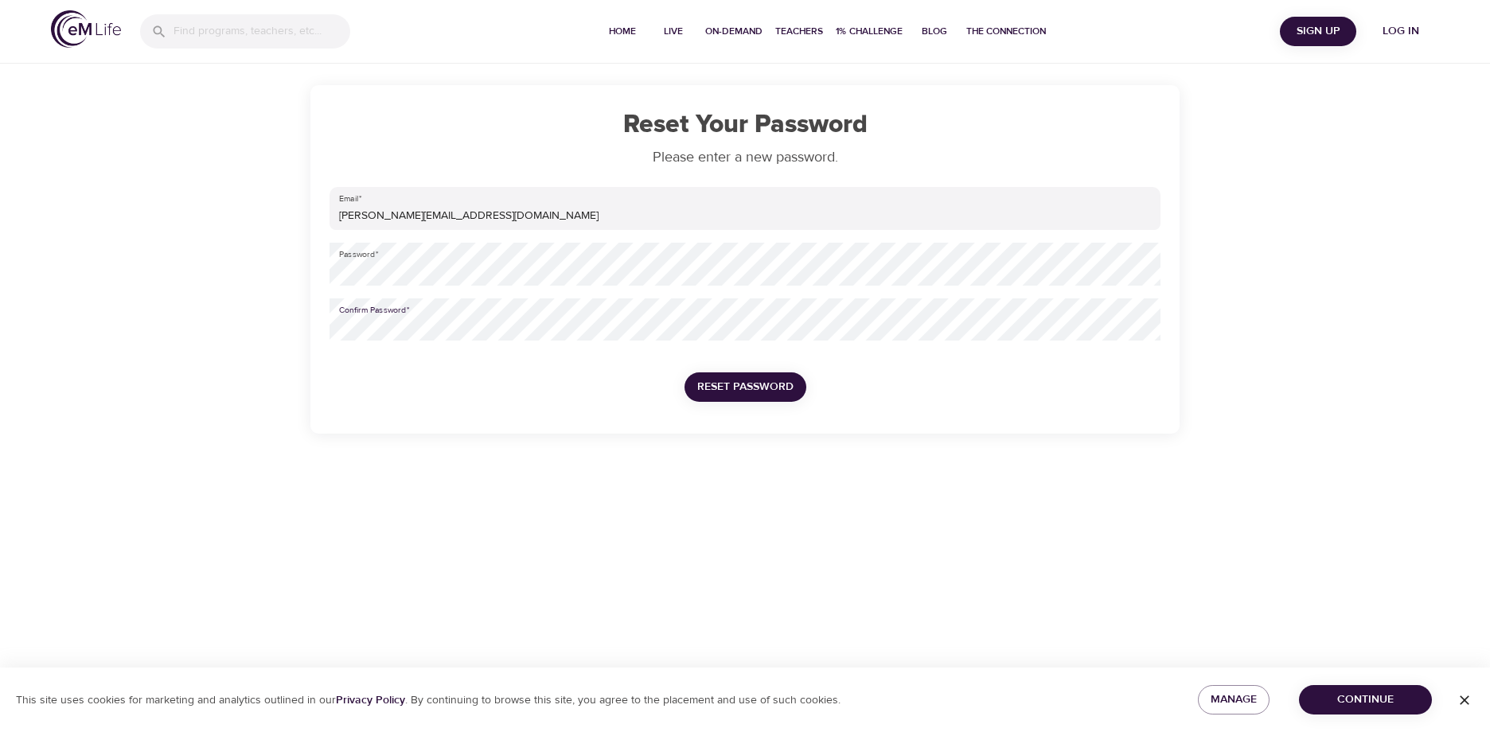
click at [734, 384] on span "Reset Password" at bounding box center [745, 387] width 96 height 20
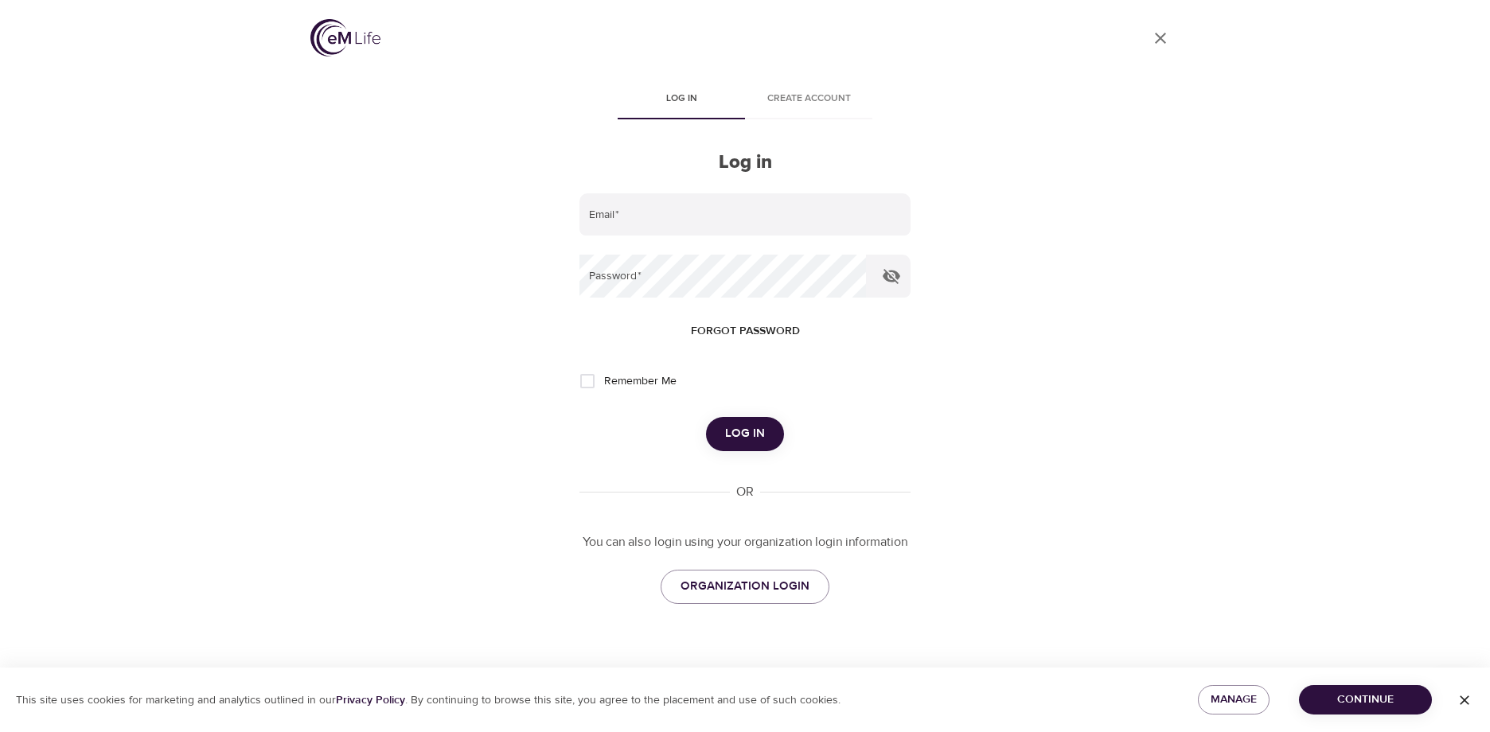
type input "[PERSON_NAME][EMAIL_ADDRESS][DOMAIN_NAME]"
click at [898, 270] on icon "button" at bounding box center [891, 276] width 19 height 19
click at [596, 381] on input "Remember Me" at bounding box center [587, 381] width 33 height 33
checkbox input "true"
click at [755, 432] on span "Log in" at bounding box center [745, 433] width 40 height 21
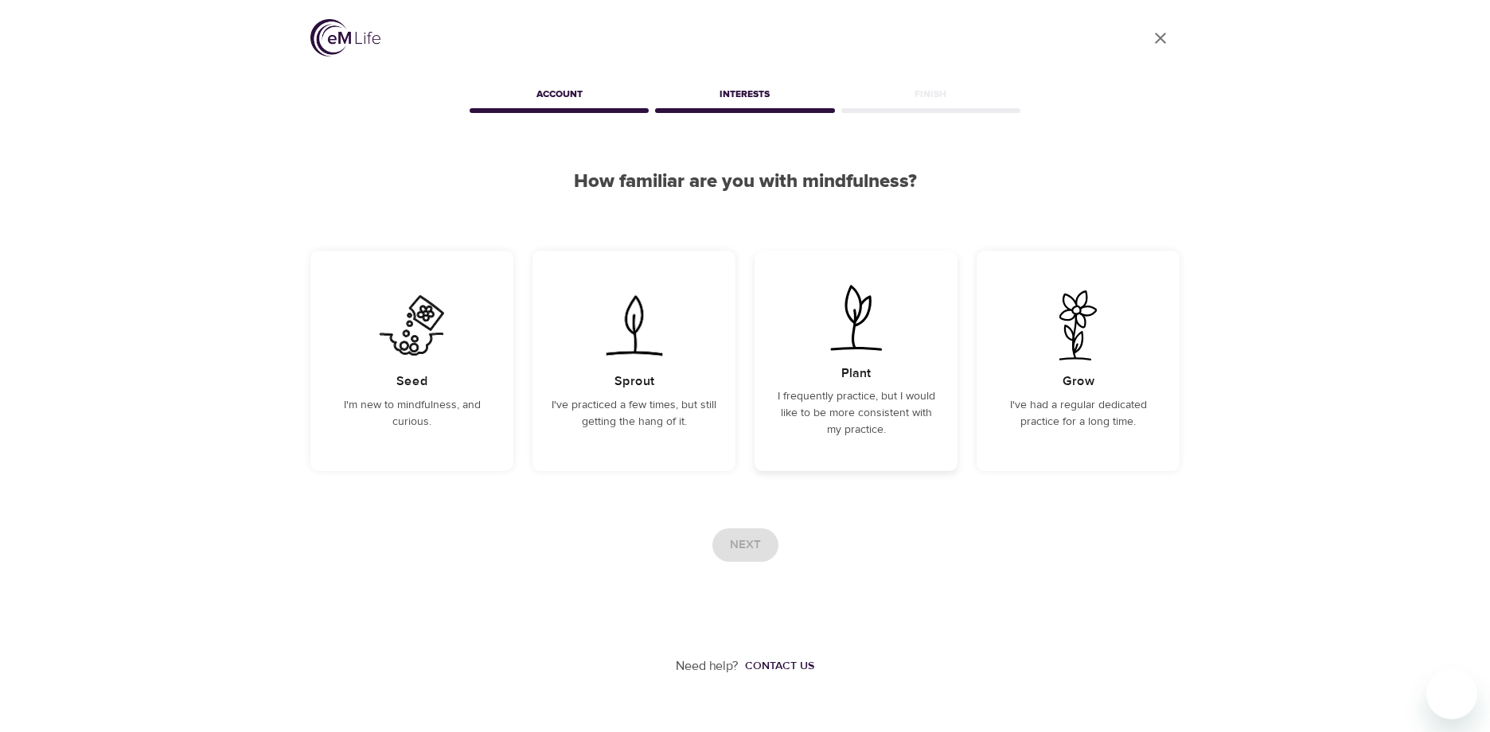
click at [853, 359] on div "Plant I frequently practice, but I would like to be more consistent with my pra…" at bounding box center [856, 361] width 203 height 220
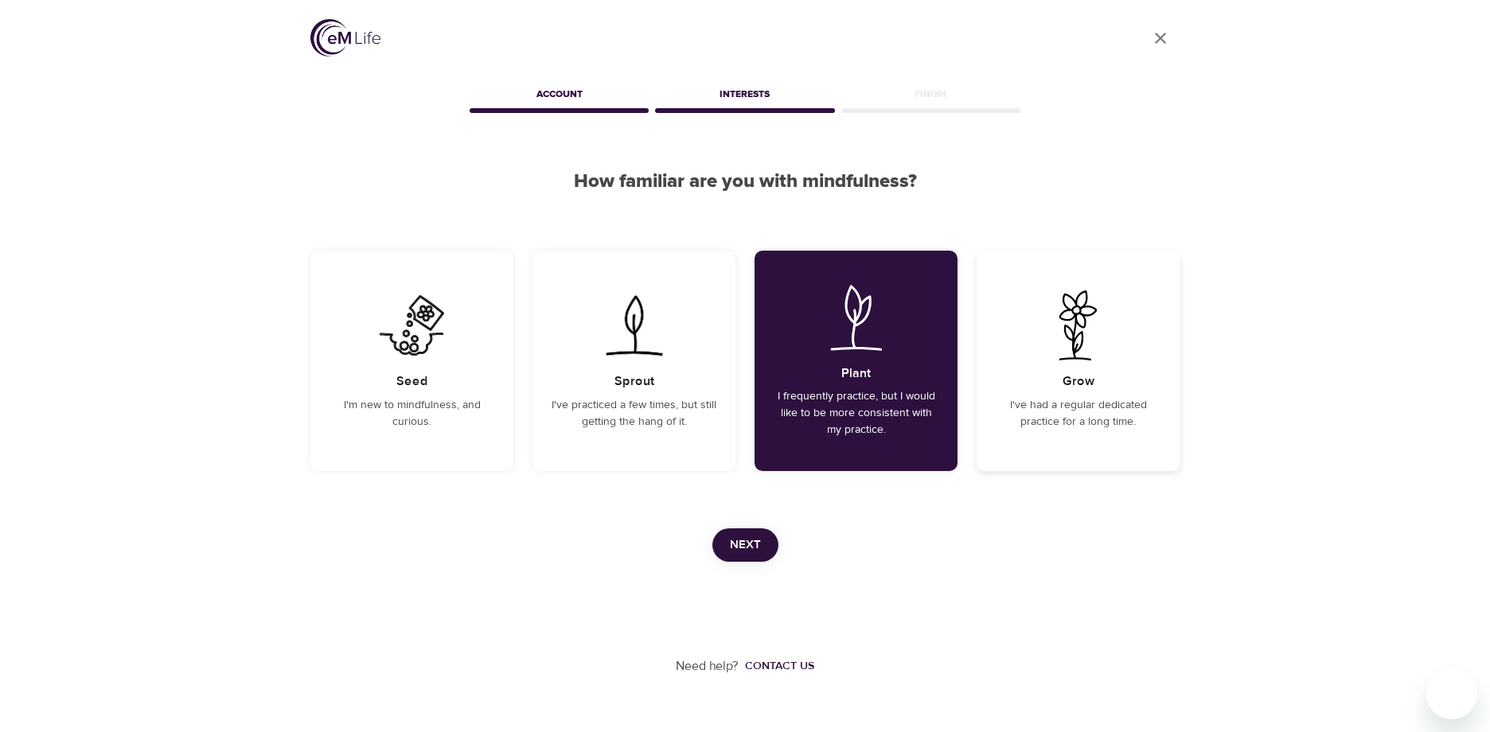
click at [1061, 357] on img at bounding box center [1078, 326] width 80 height 70
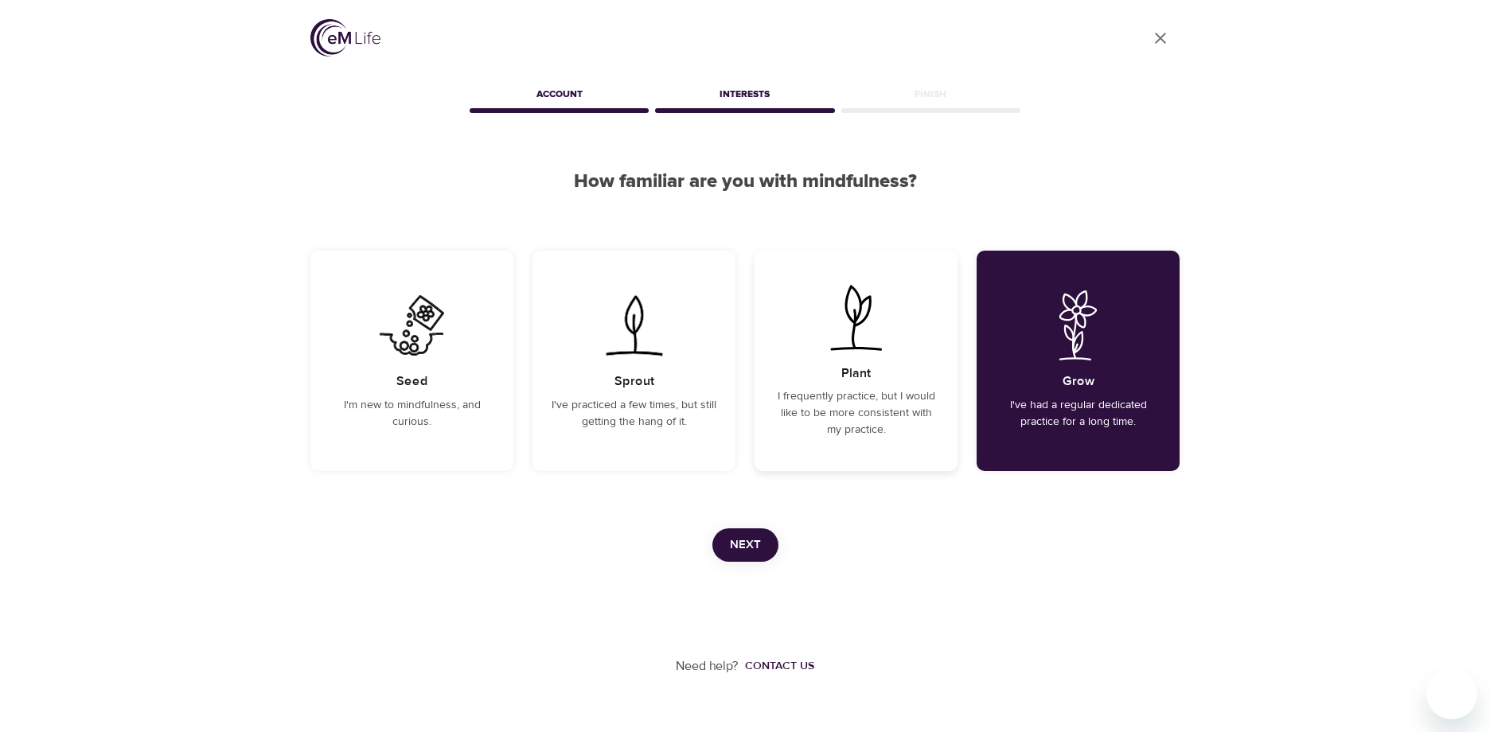
click at [892, 384] on div "Plant I frequently practice, but I would like to be more consistent with my pra…" at bounding box center [856, 361] width 203 height 220
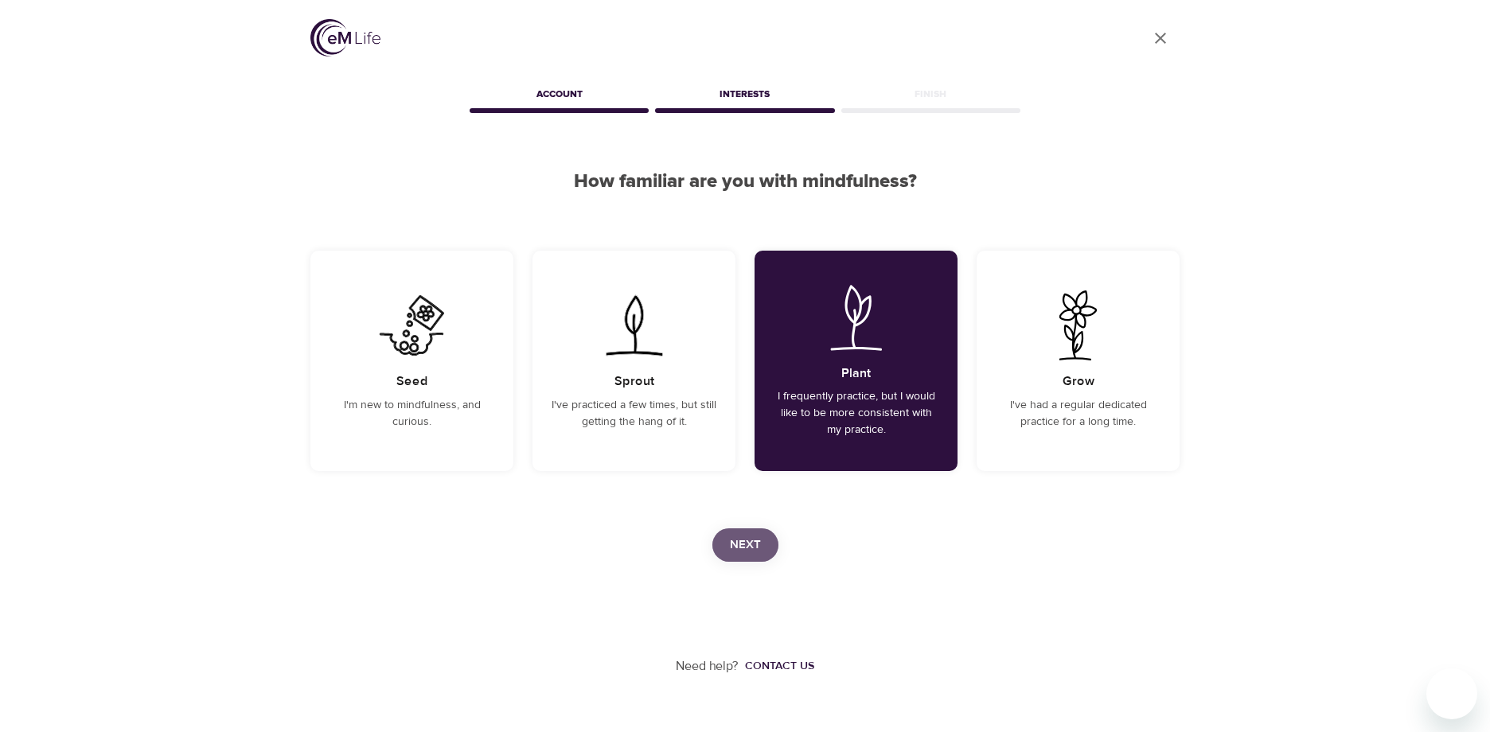
click at [749, 549] on span "Next" at bounding box center [745, 545] width 31 height 21
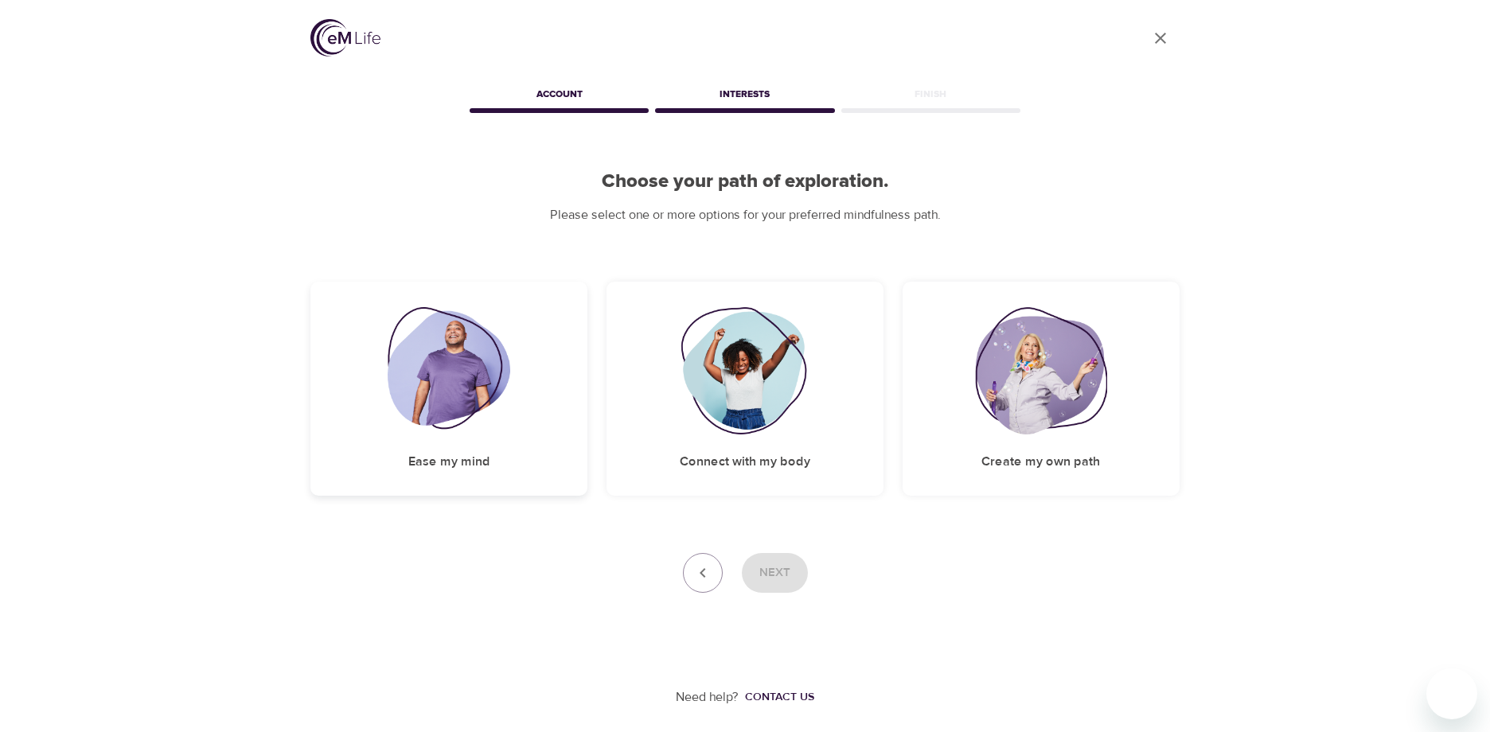
click at [422, 386] on img at bounding box center [449, 370] width 123 height 127
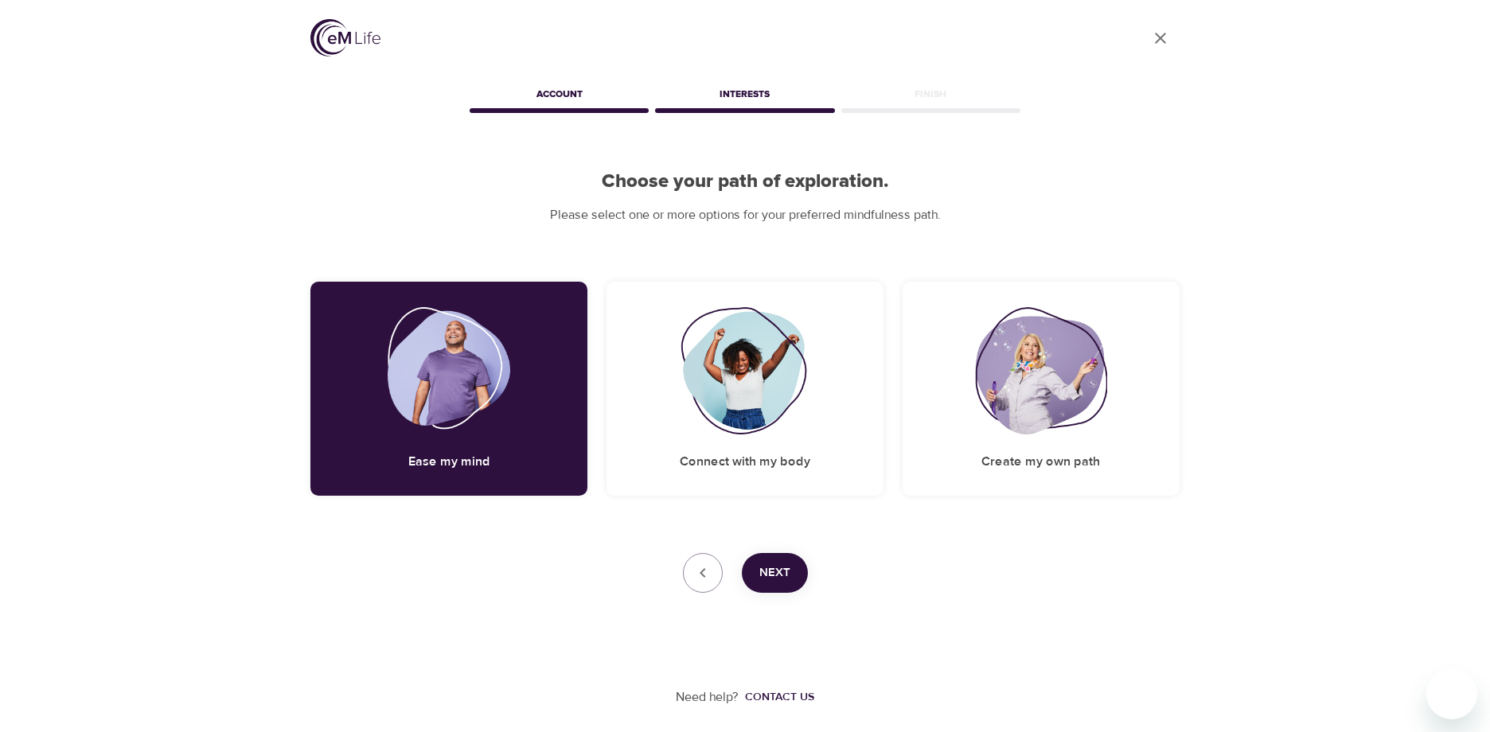
click at [782, 583] on button "Next" at bounding box center [775, 573] width 66 height 40
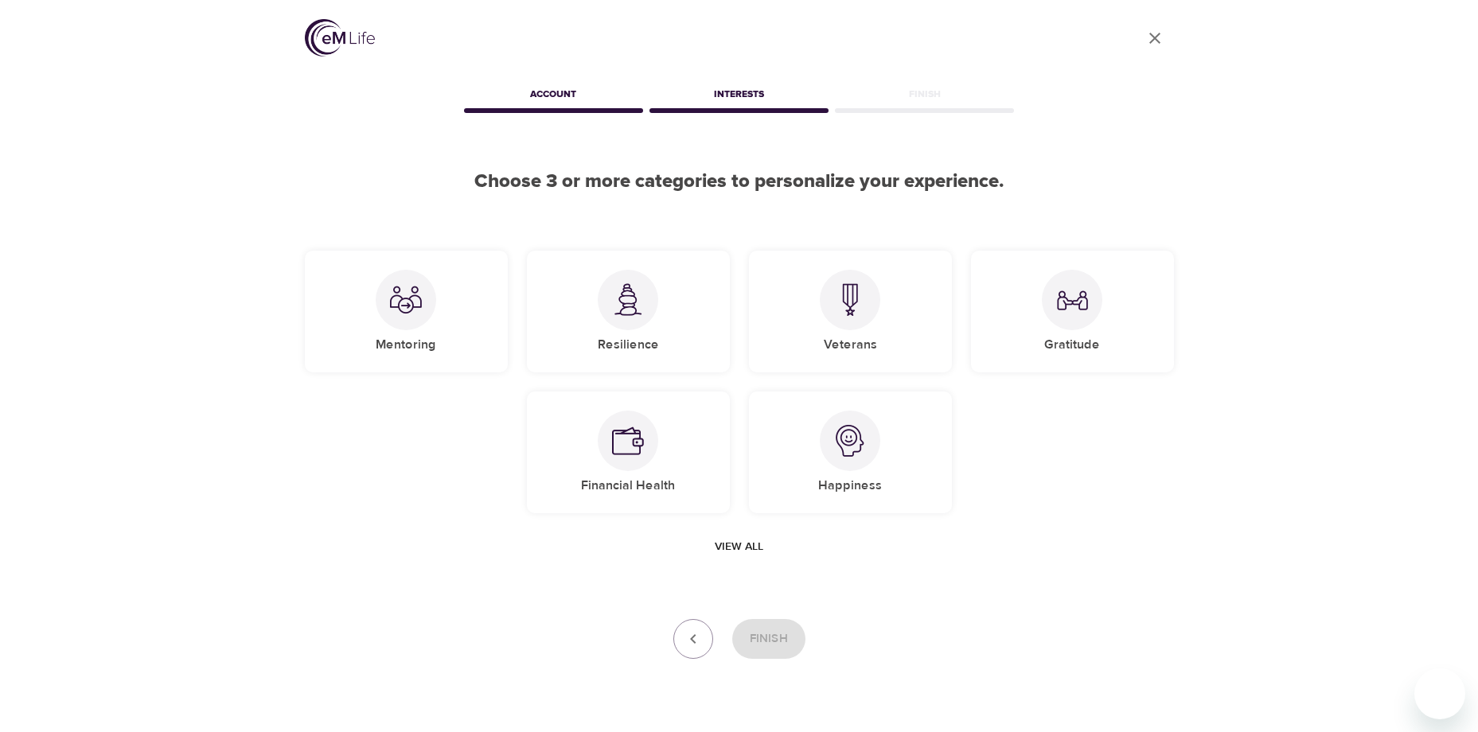
click at [734, 547] on span "View all" at bounding box center [739, 547] width 49 height 20
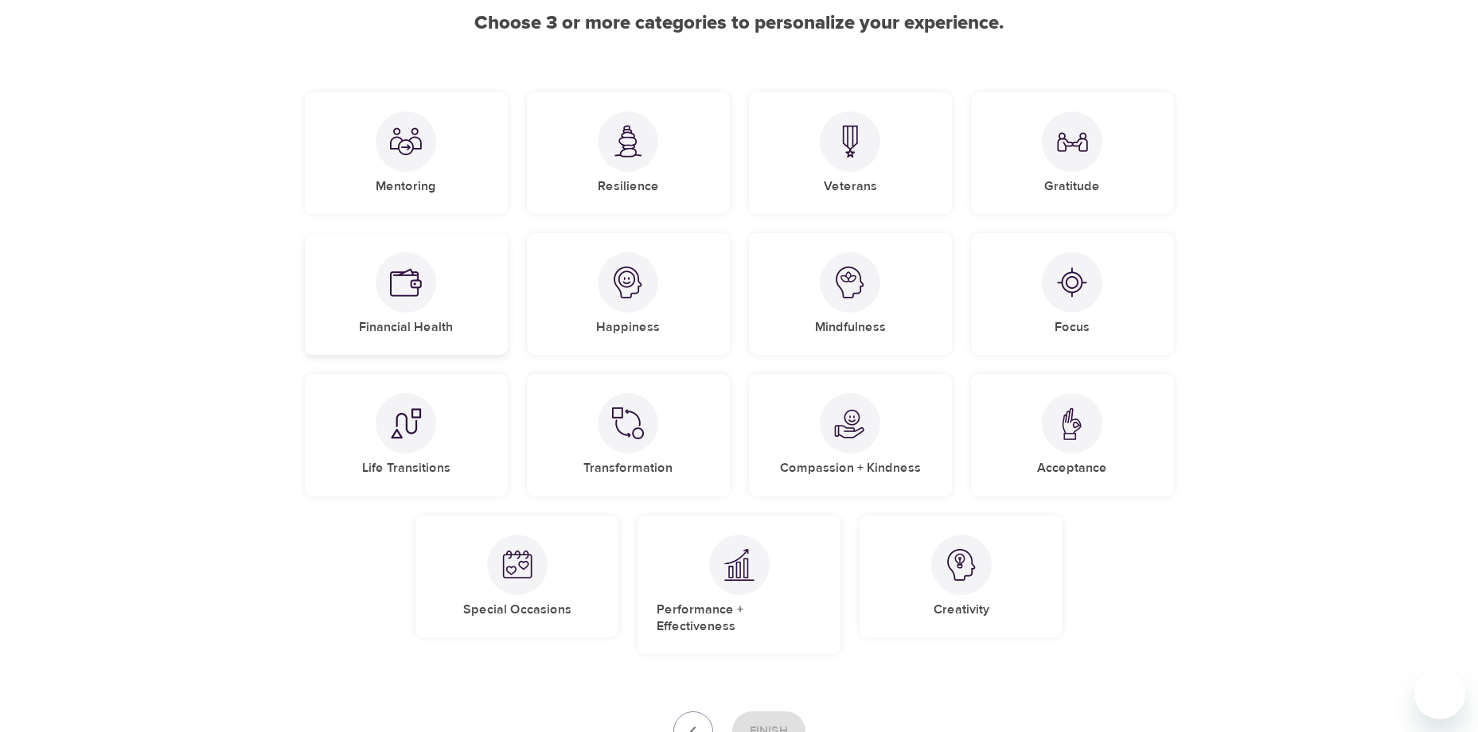
scroll to position [159, 0]
click at [641, 447] on div at bounding box center [628, 422] width 60 height 60
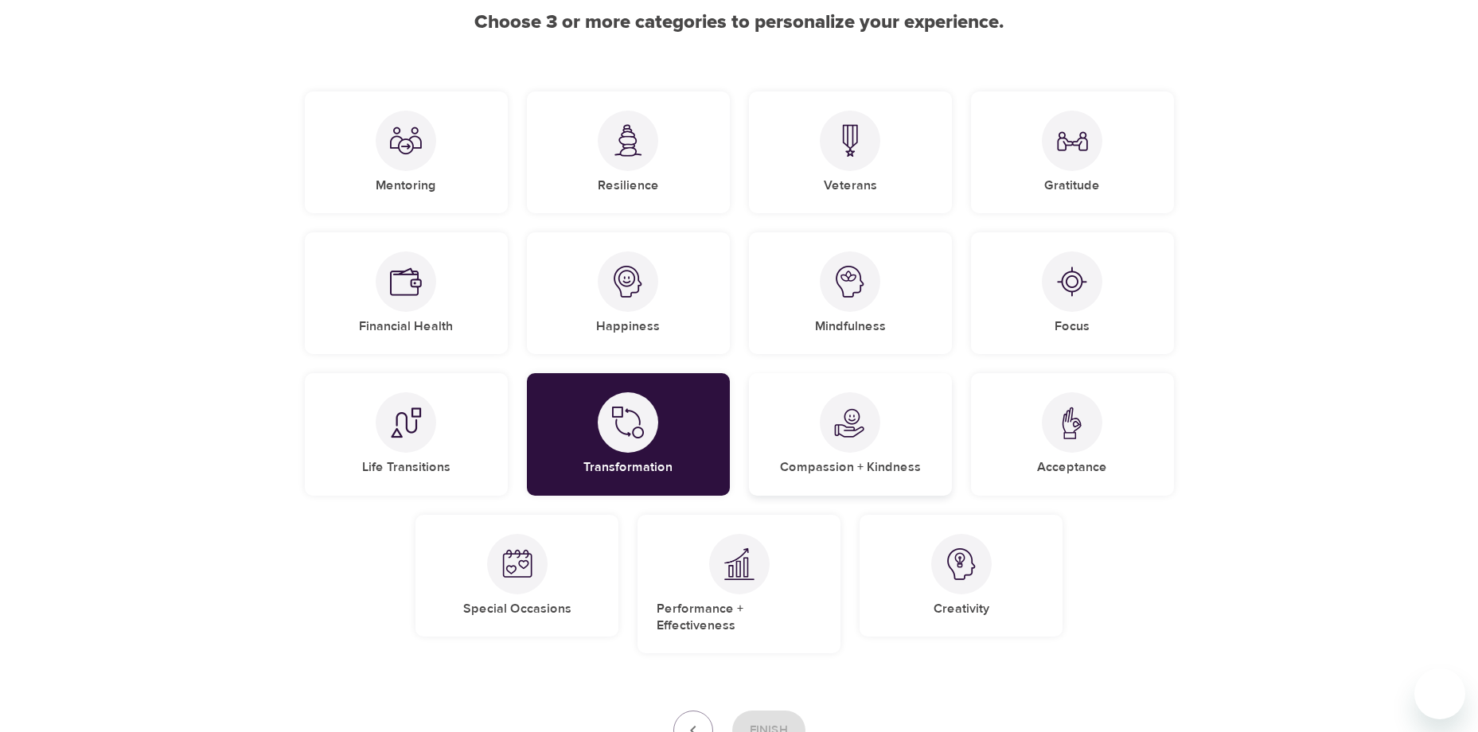
click at [846, 441] on div at bounding box center [850, 422] width 60 height 60
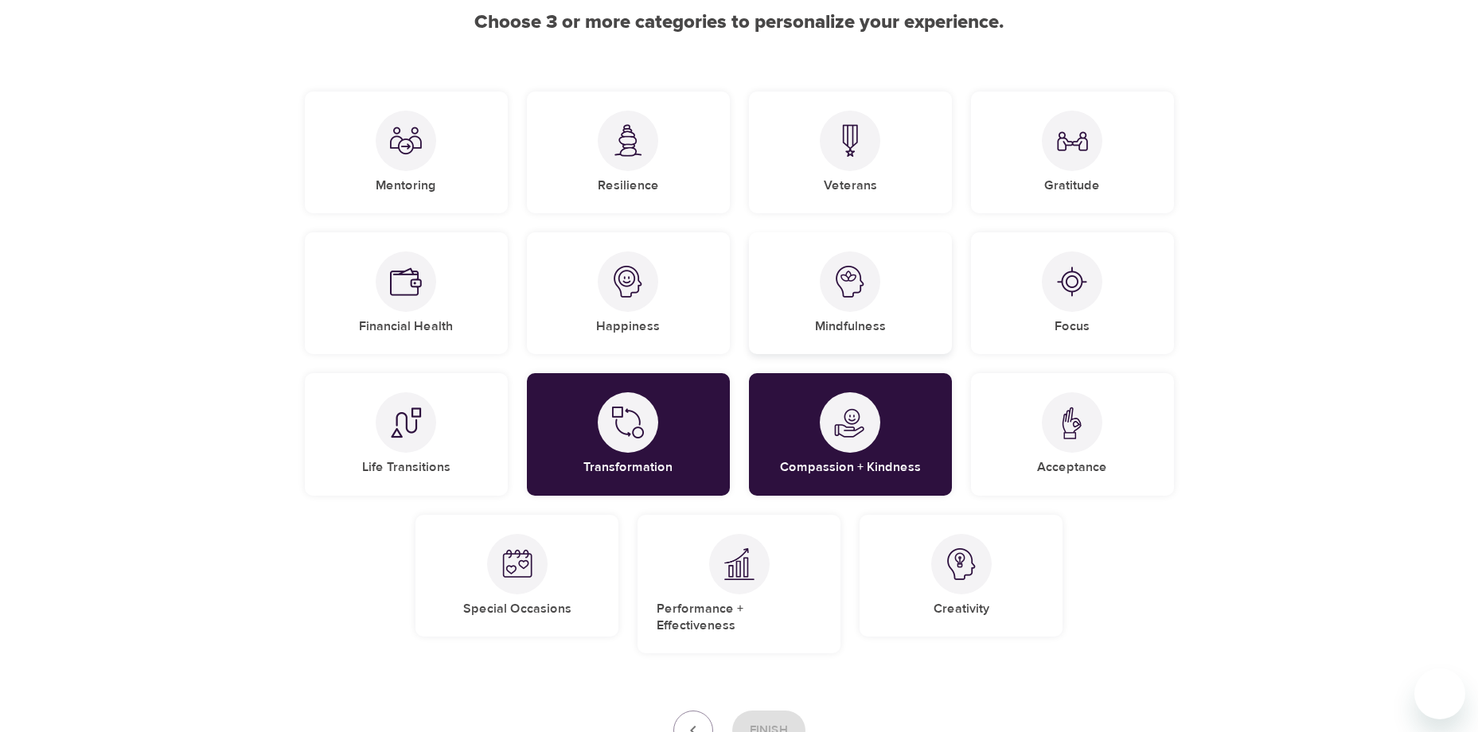
click at [850, 302] on div at bounding box center [850, 282] width 60 height 60
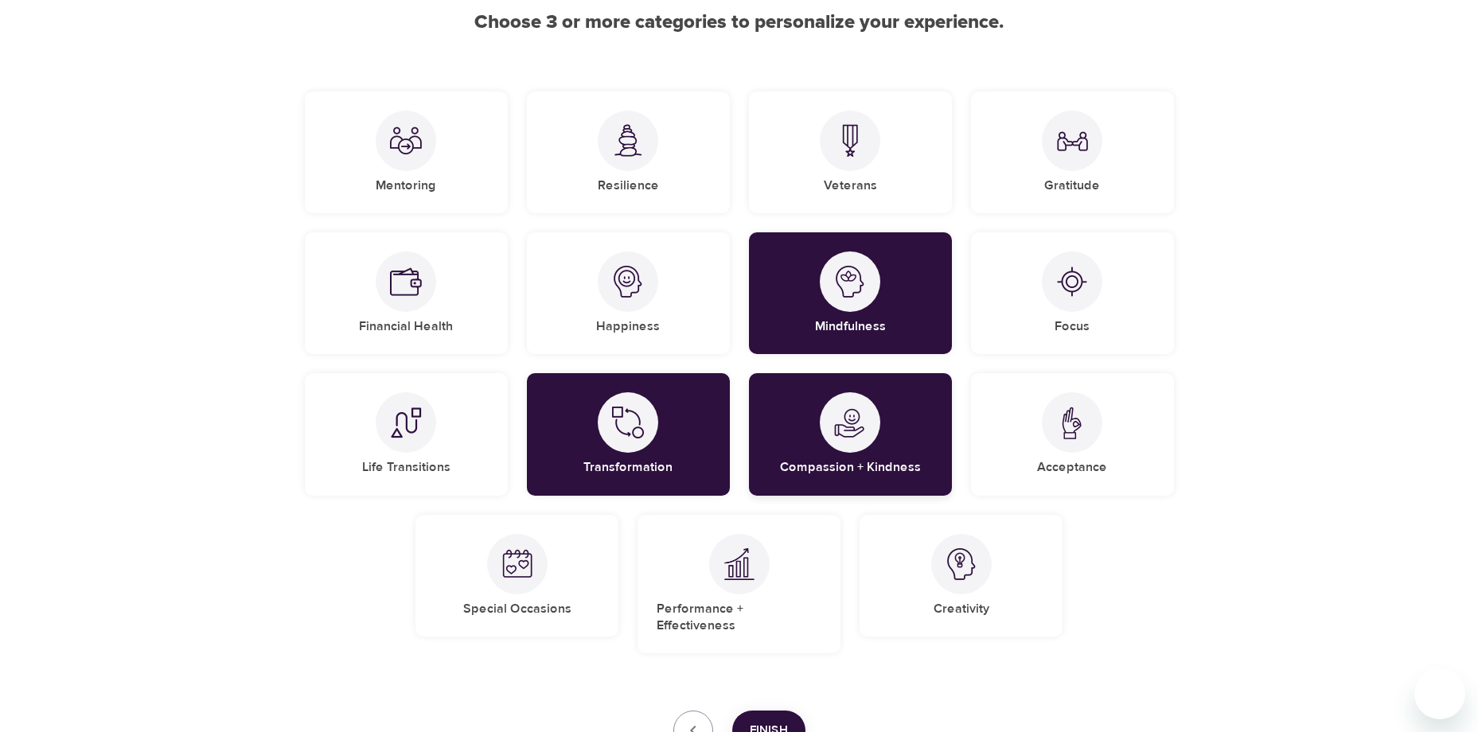
click at [837, 483] on div "Compassion + Kindness" at bounding box center [850, 434] width 203 height 122
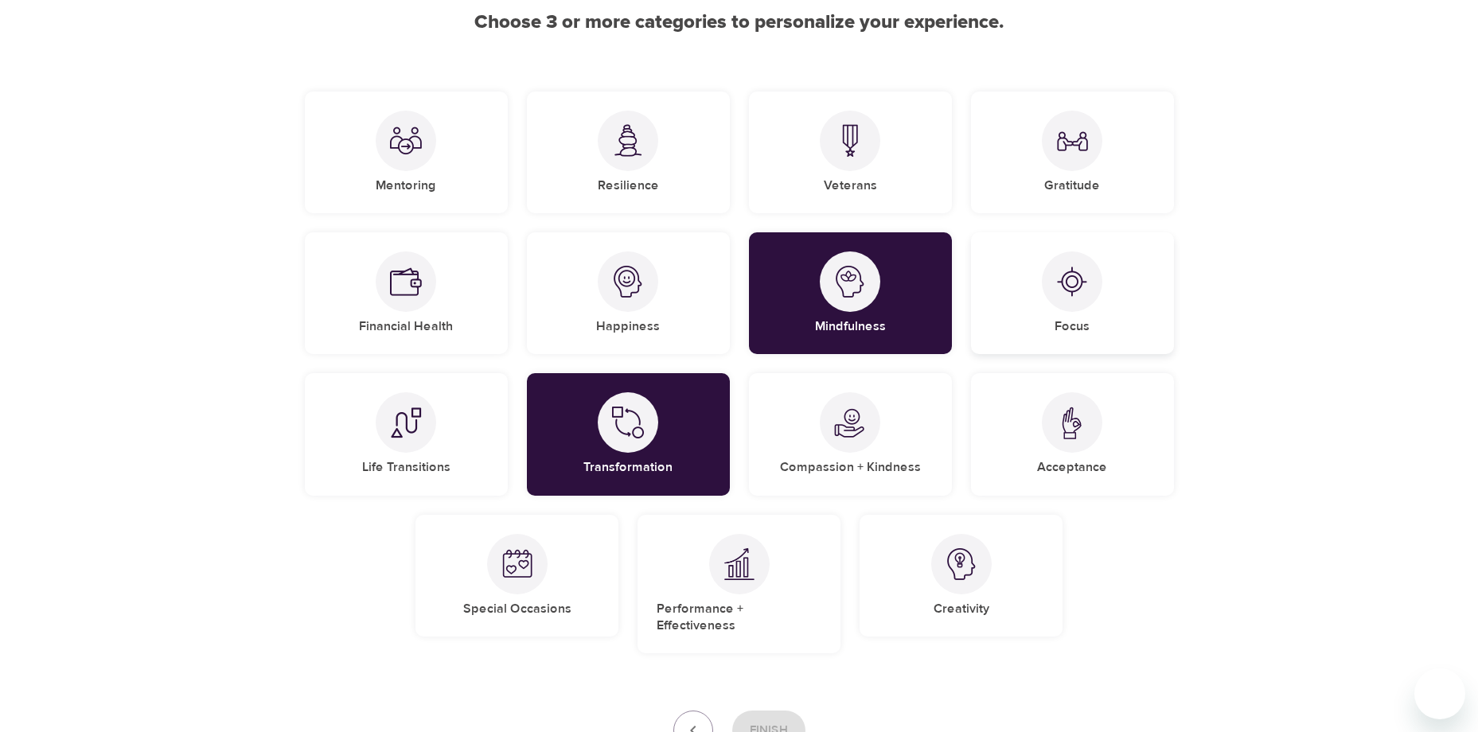
click at [1053, 284] on div at bounding box center [1072, 282] width 60 height 60
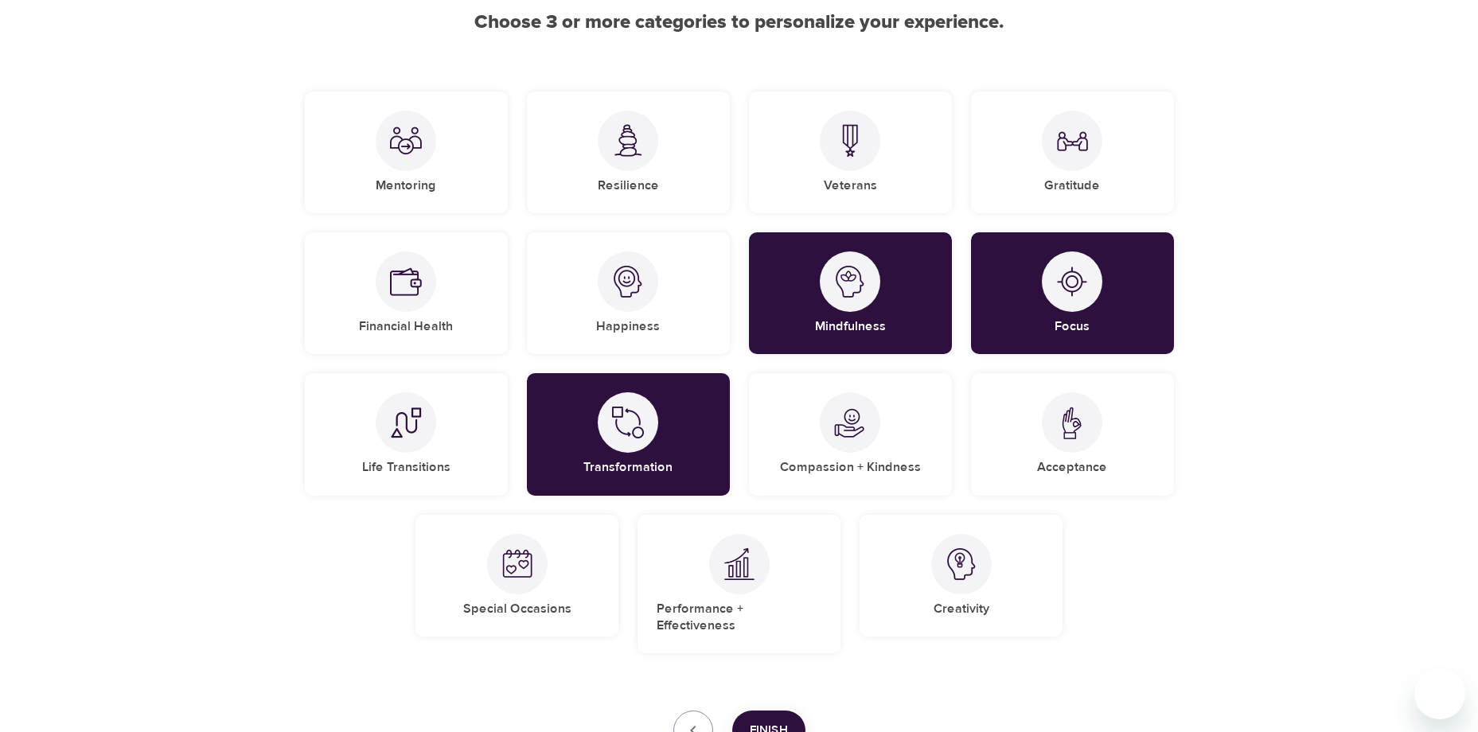
click at [767, 711] on button "Finish" at bounding box center [768, 731] width 73 height 40
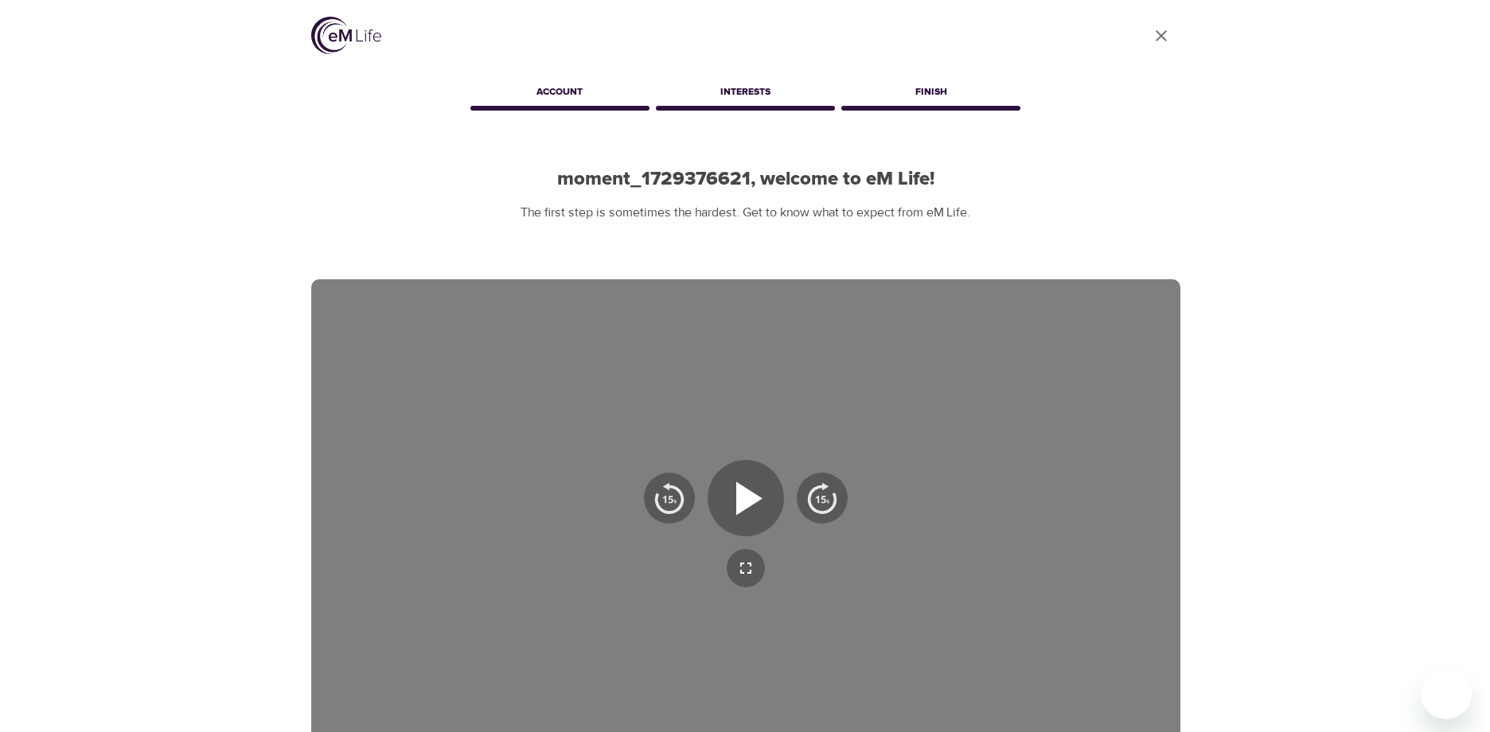
scroll to position [0, 0]
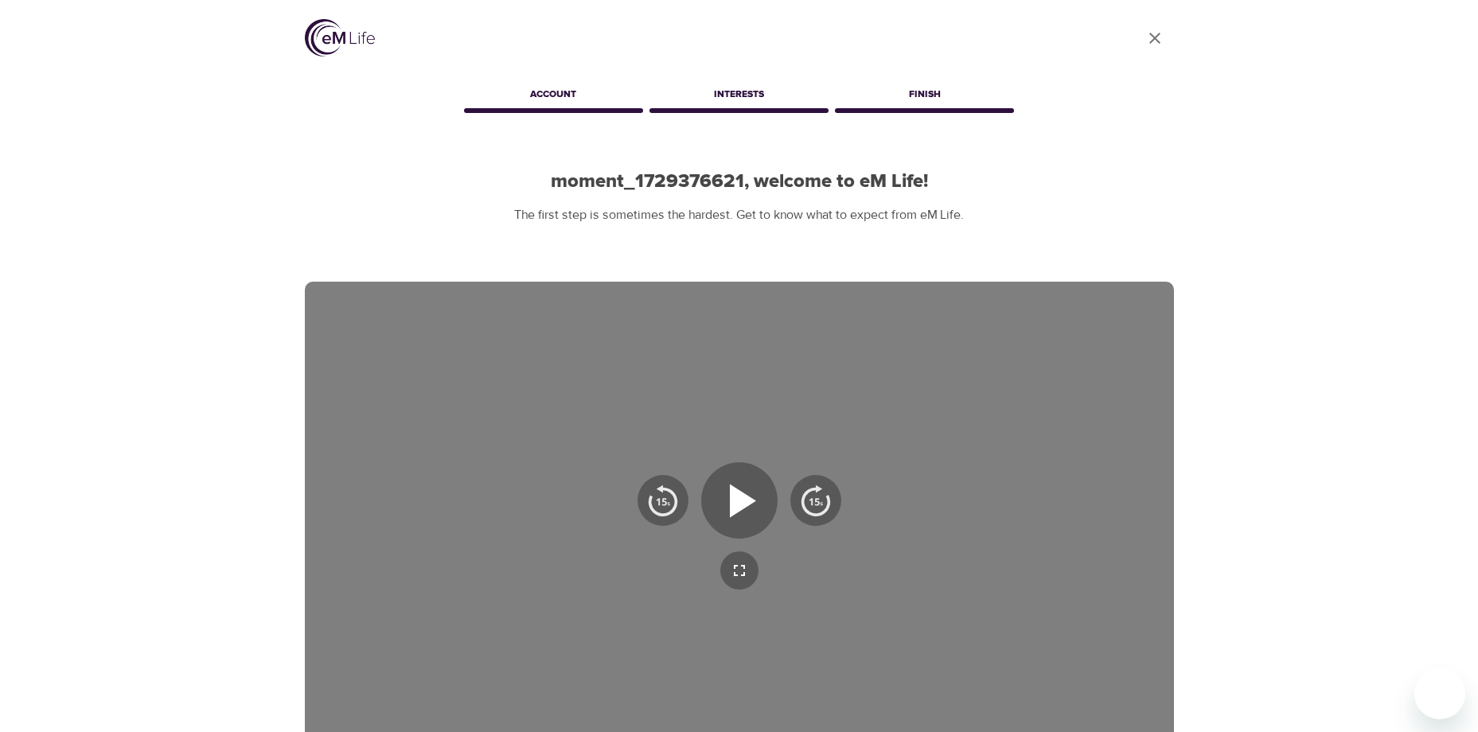
click at [324, 33] on img at bounding box center [340, 37] width 70 height 37
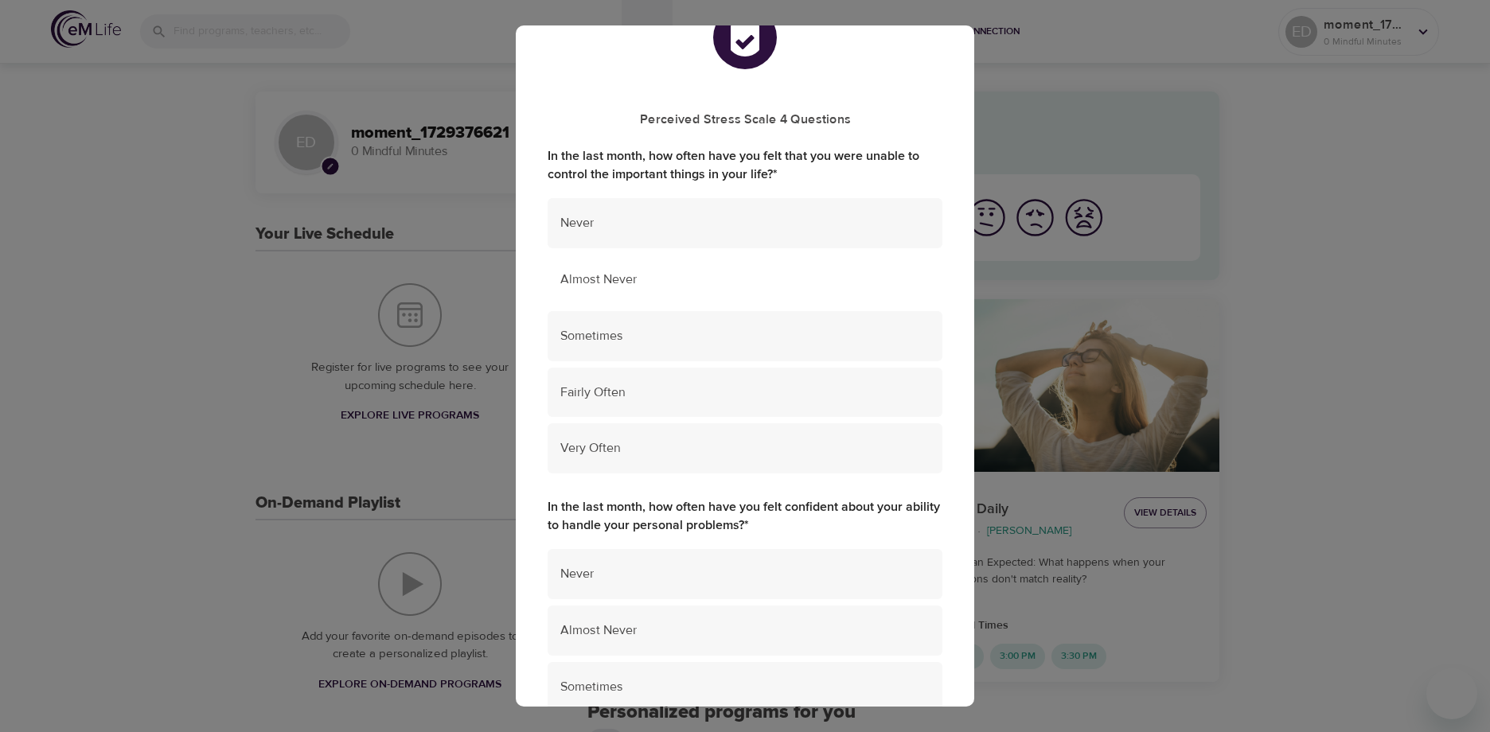
scroll to position [80, 0]
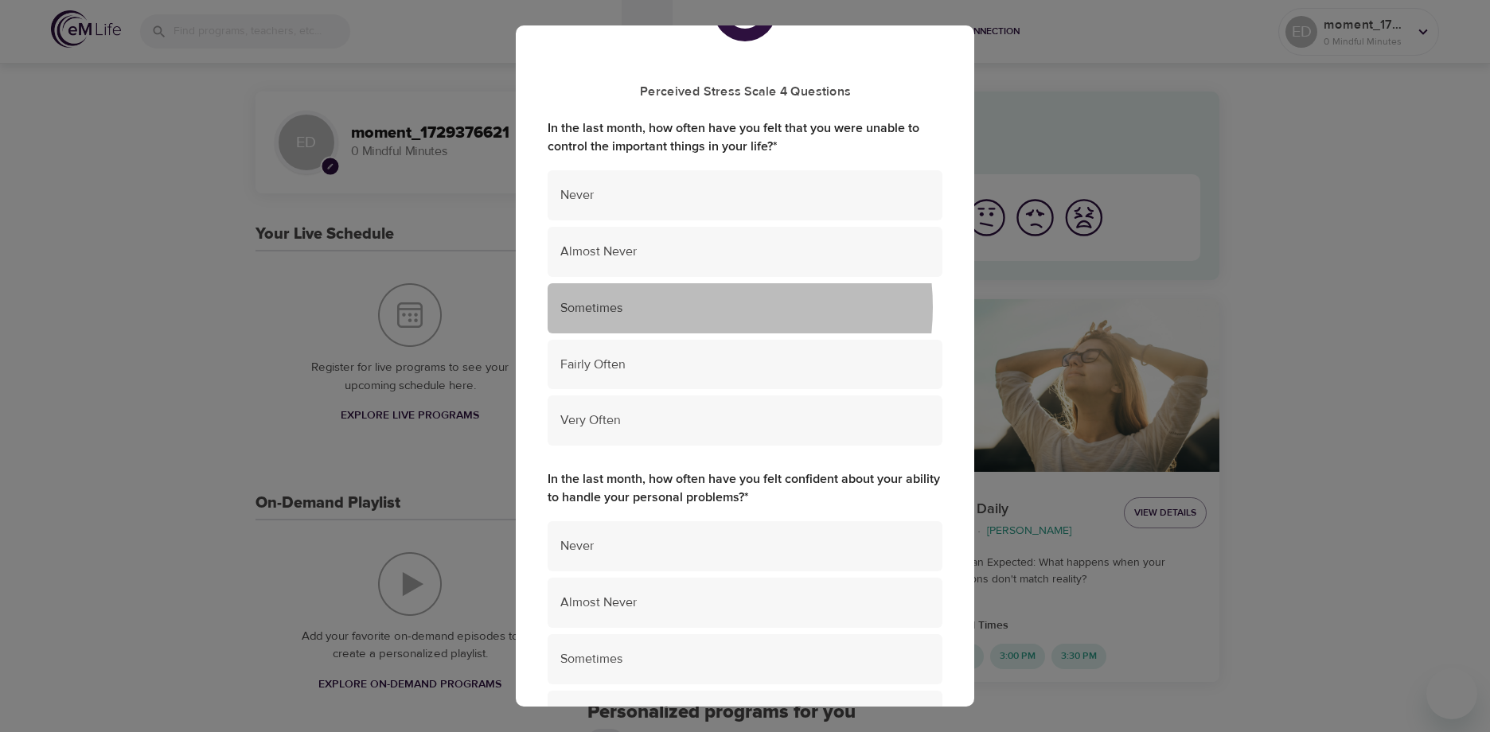
click at [689, 307] on span "Sometimes" at bounding box center [744, 308] width 369 height 18
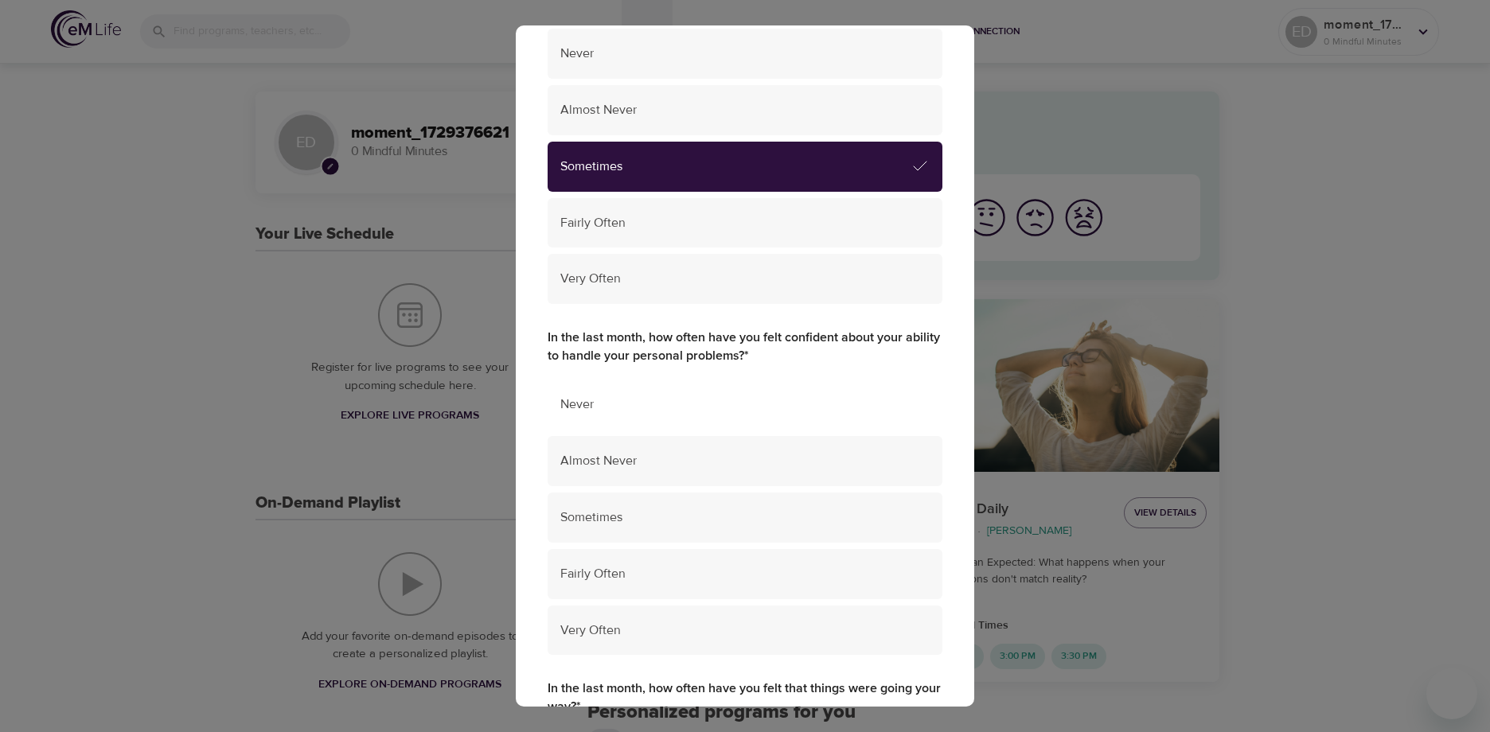
scroll to position [239, 0]
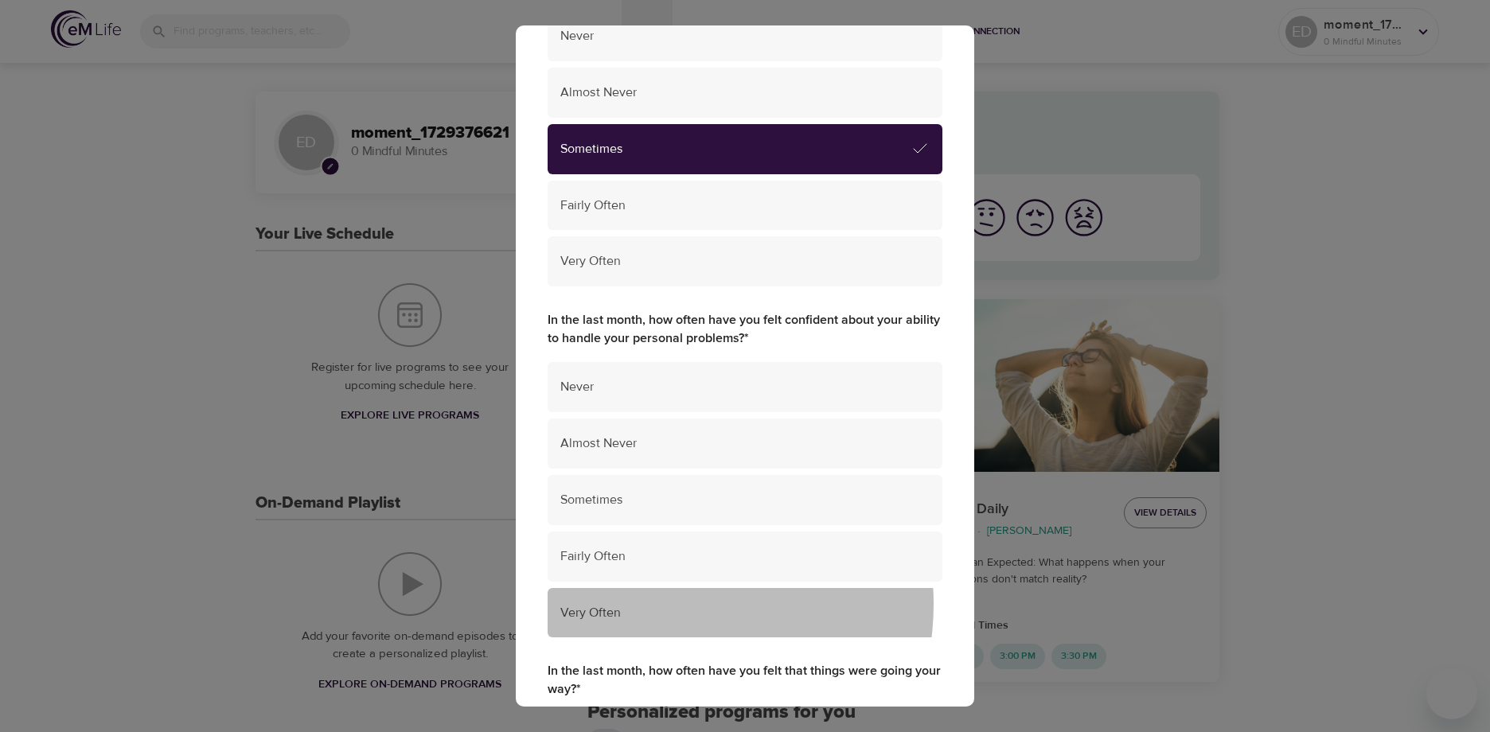
click at [666, 605] on span "Very Often" at bounding box center [744, 613] width 369 height 18
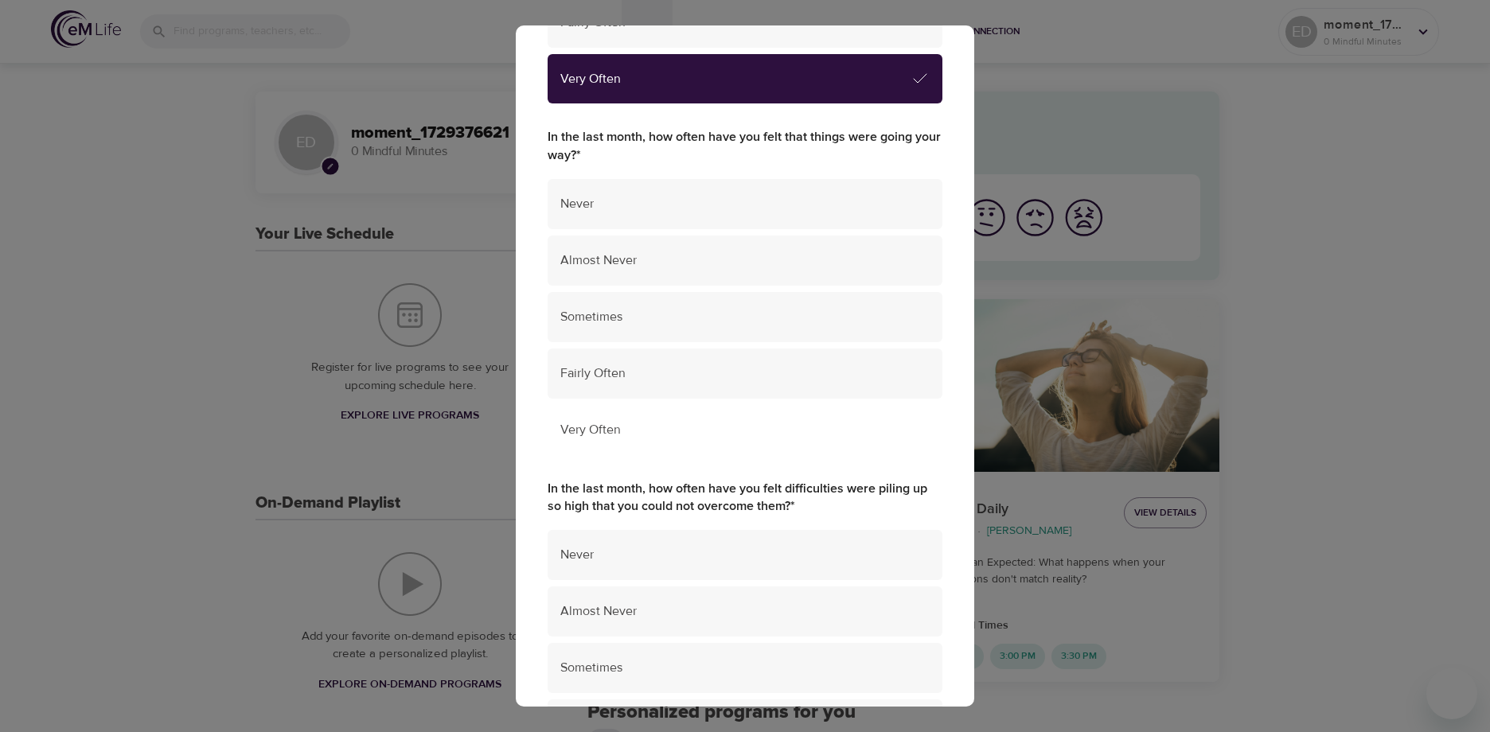
scroll to position [796, 0]
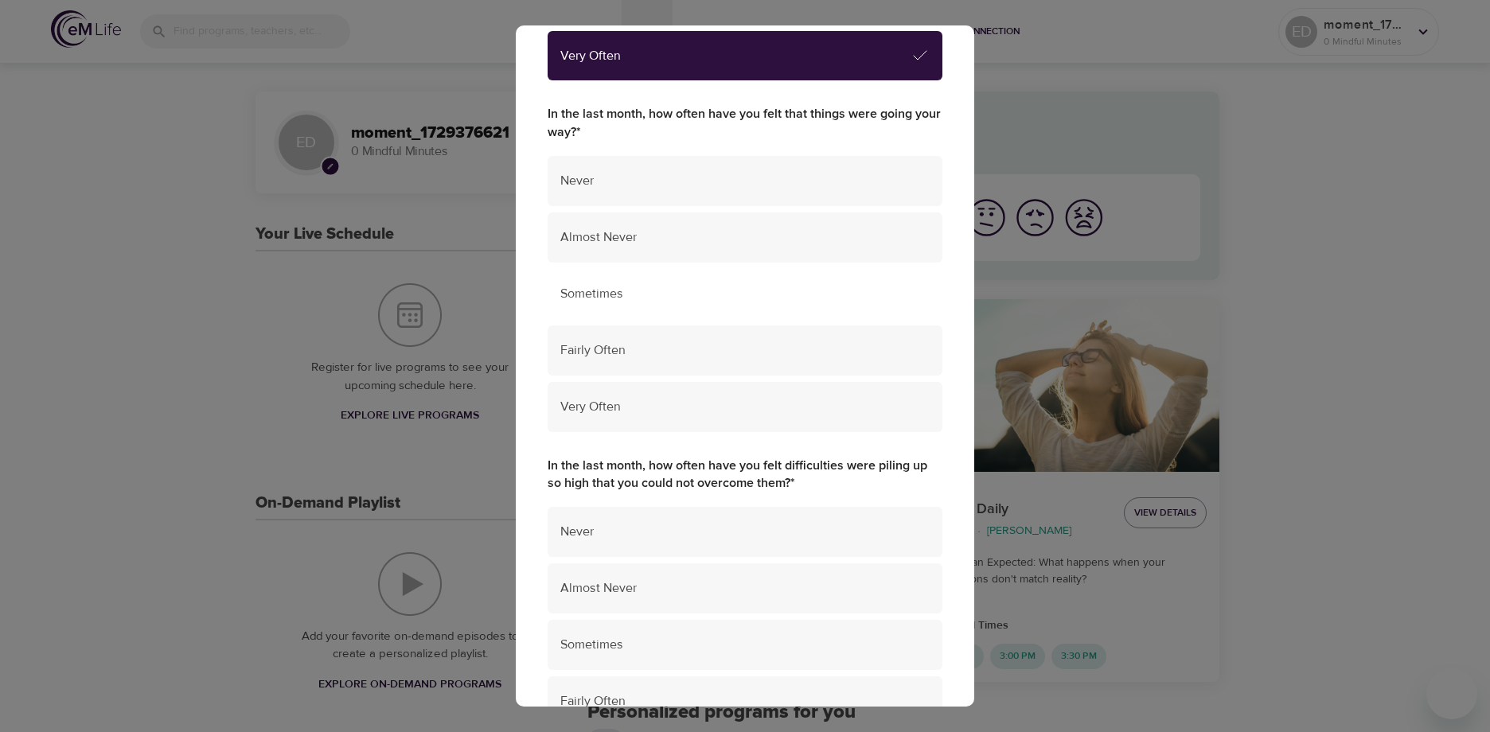
click at [661, 286] on span "Sometimes" at bounding box center [744, 294] width 369 height 18
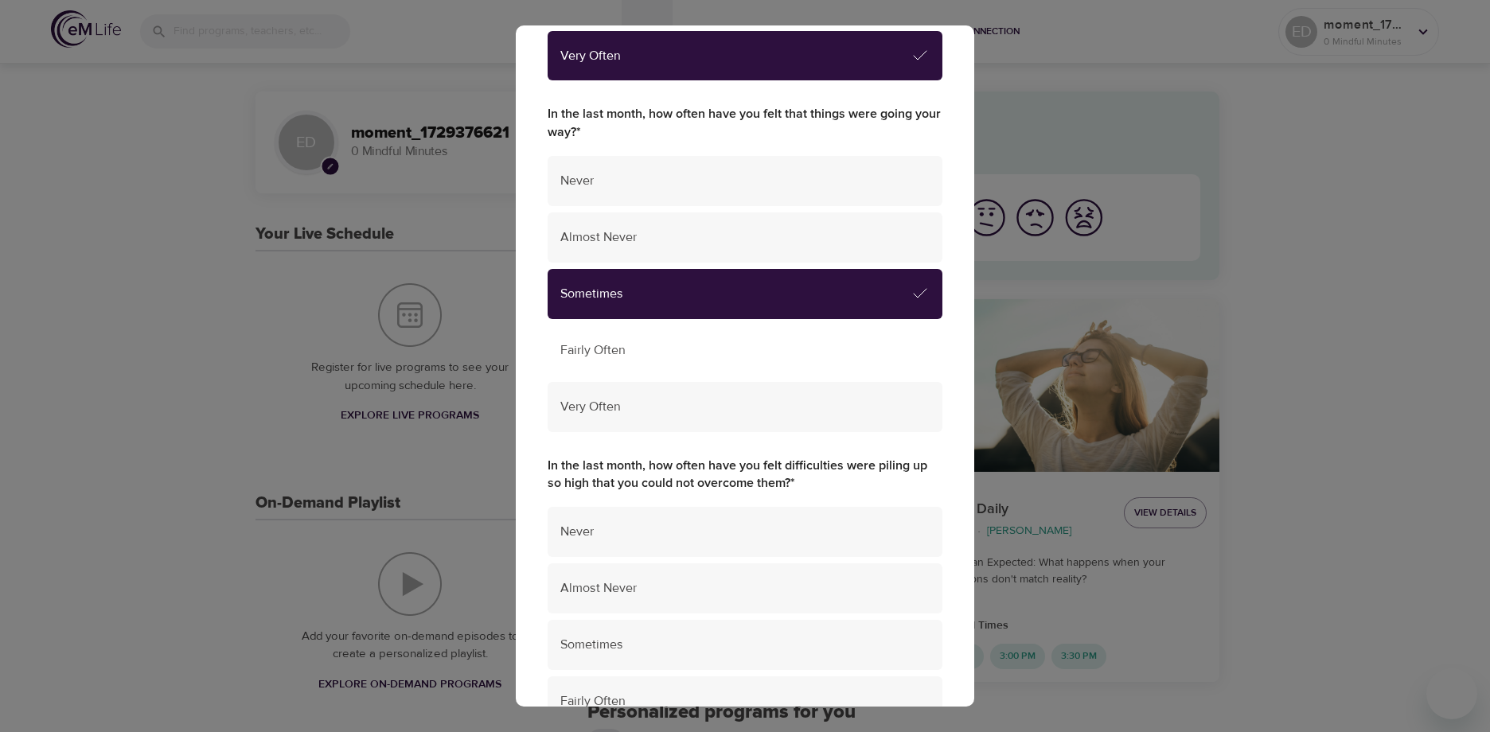
click at [692, 345] on span "Fairly Often" at bounding box center [744, 350] width 369 height 18
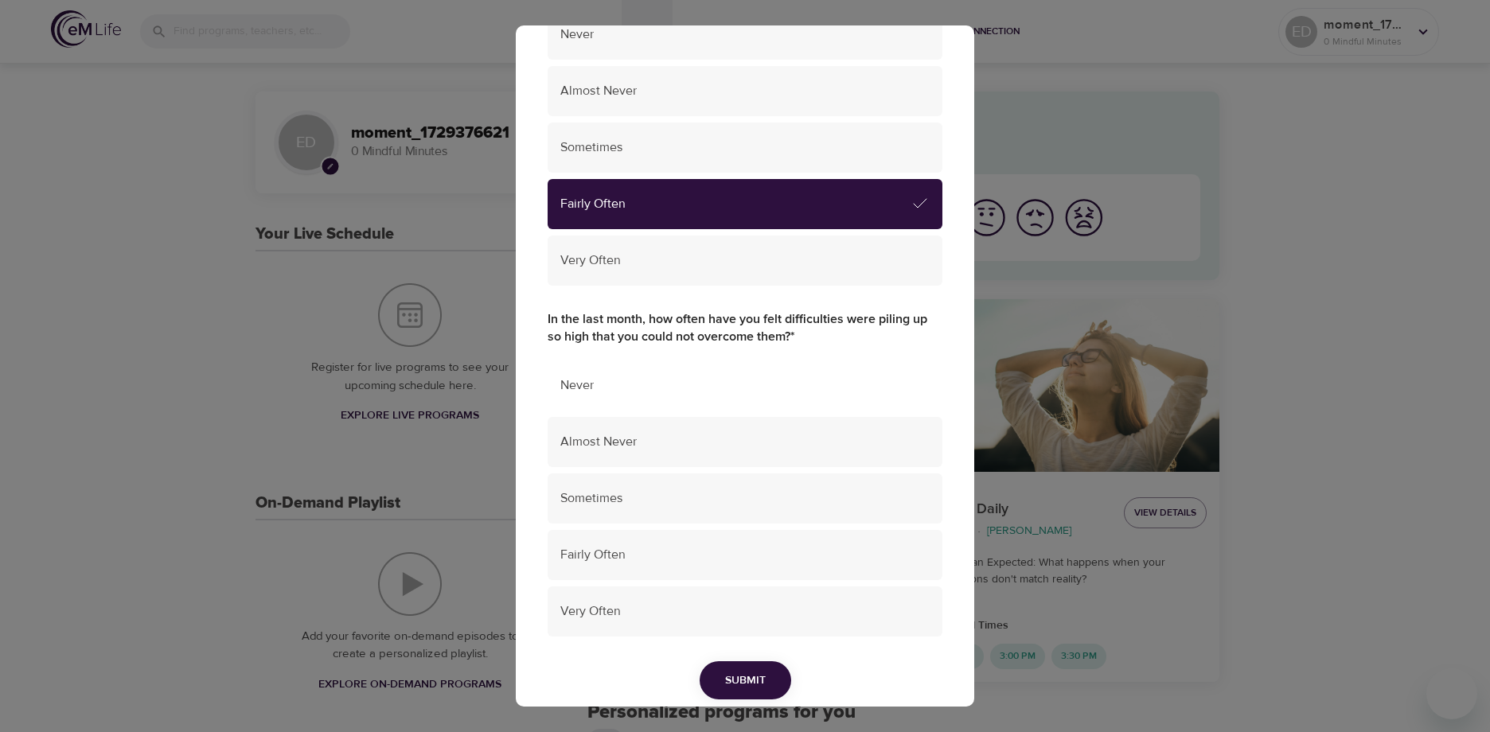
scroll to position [955, 0]
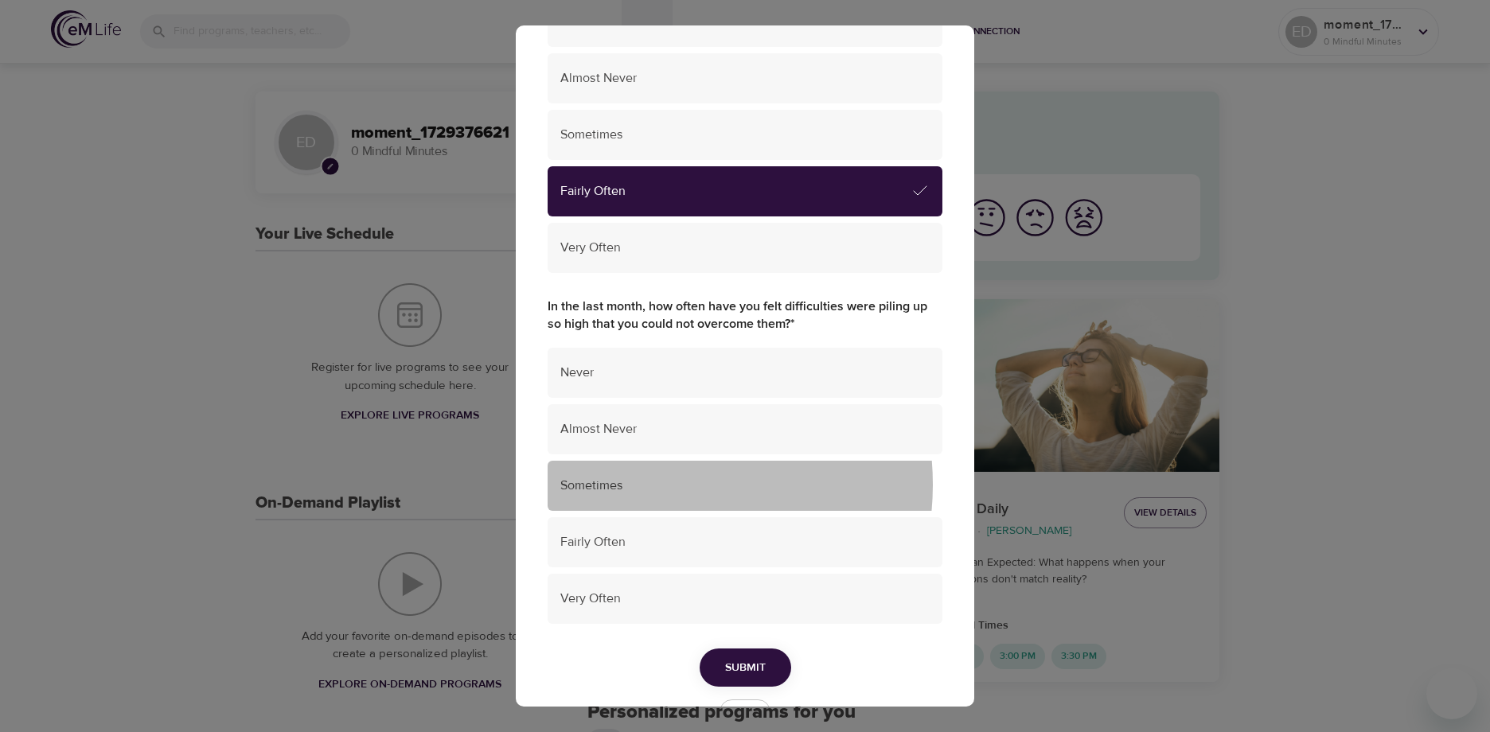
click at [657, 485] on span "Sometimes" at bounding box center [744, 486] width 369 height 18
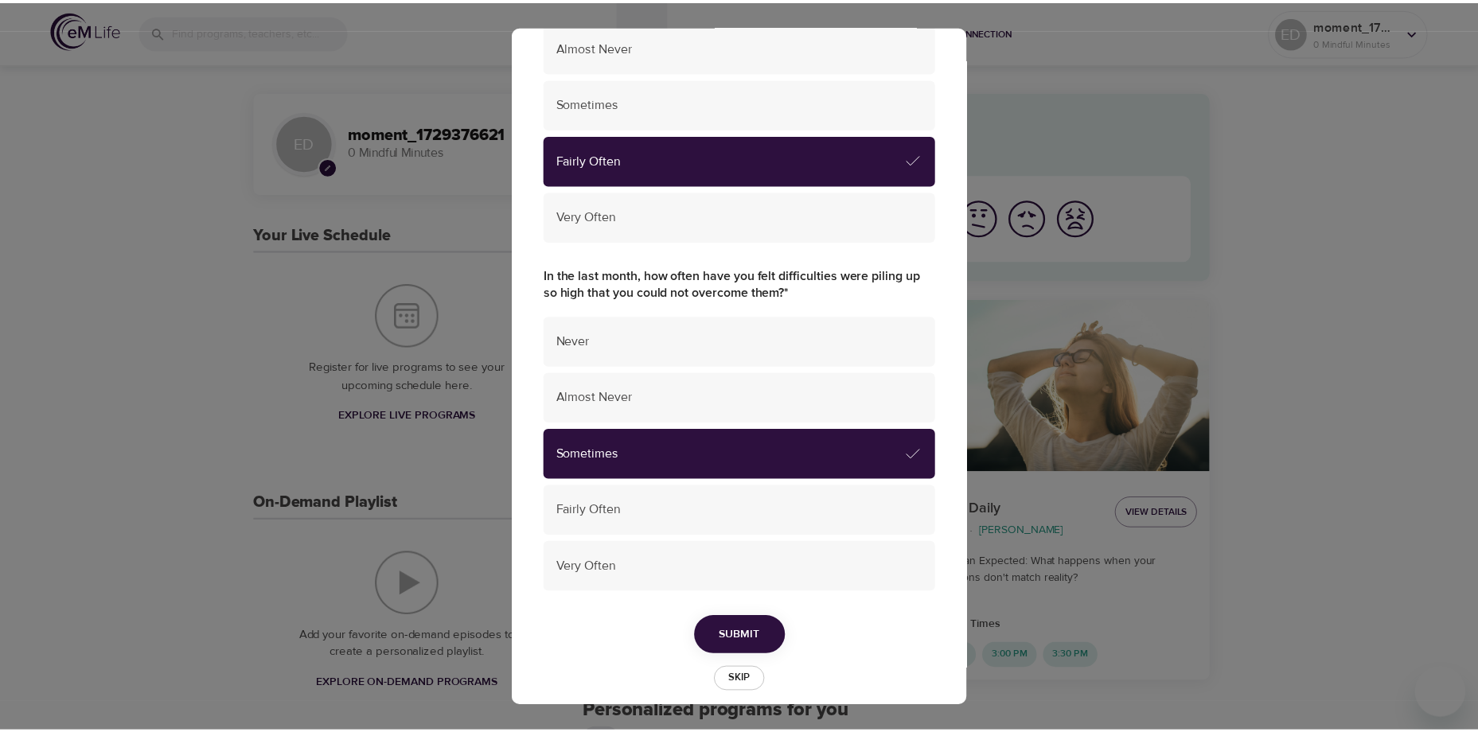
scroll to position [1005, 0]
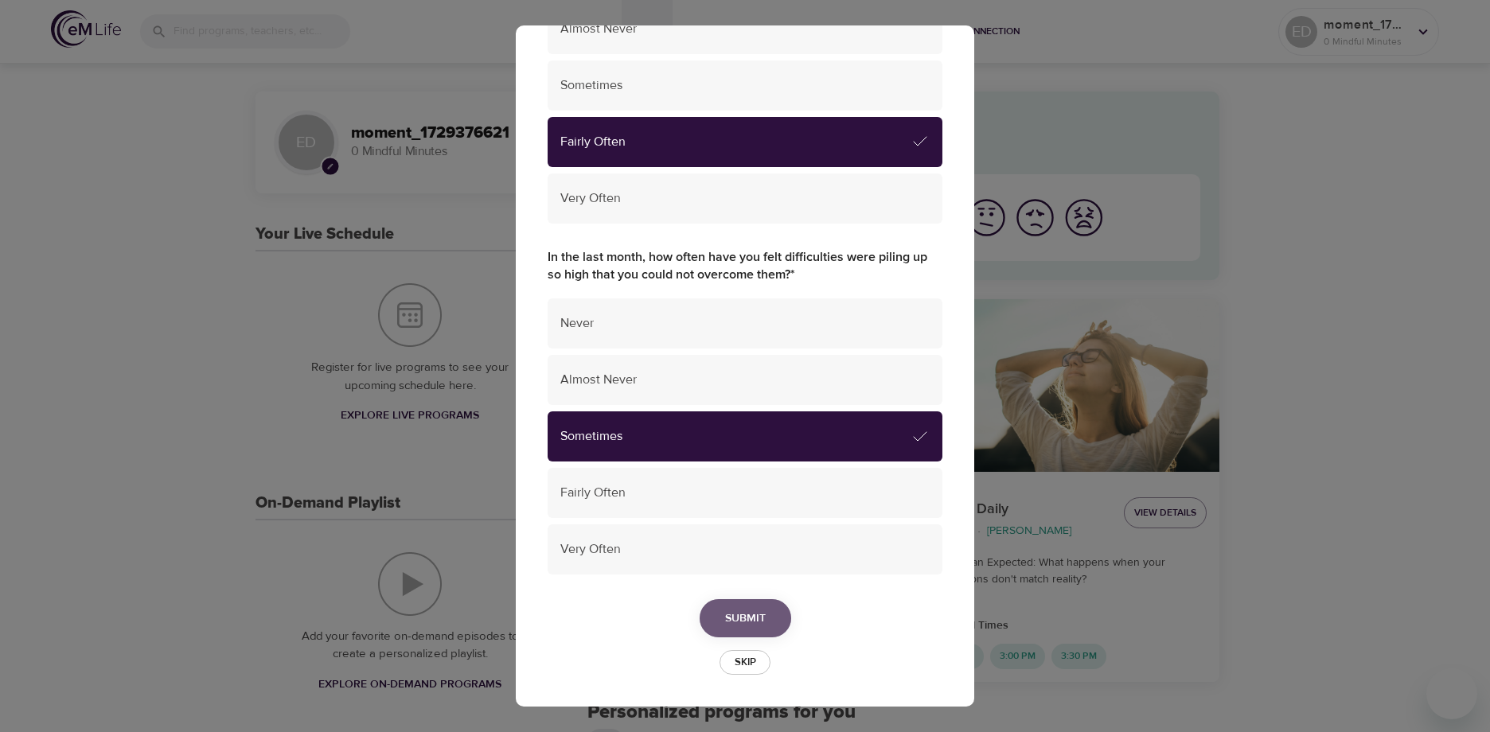
click at [739, 622] on span "Submit" at bounding box center [745, 619] width 41 height 20
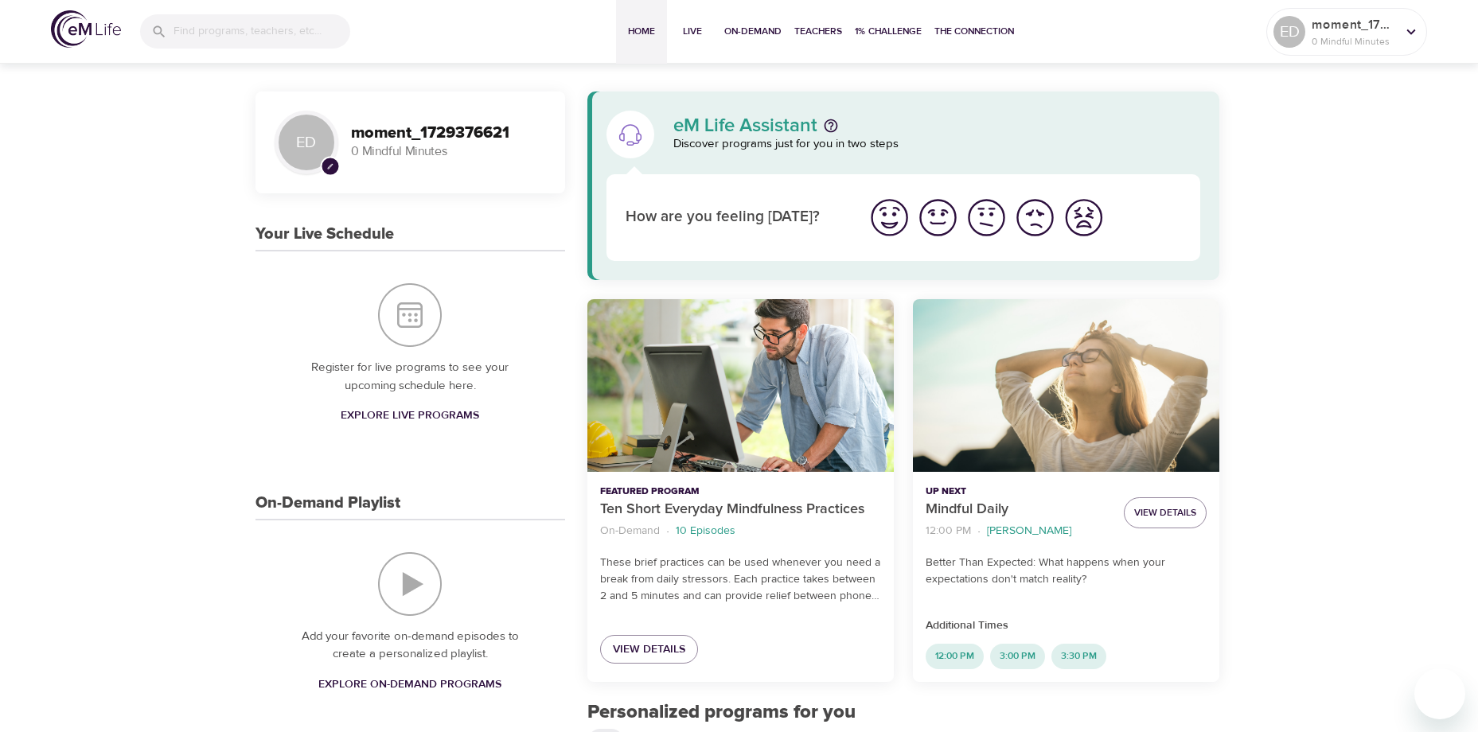
click at [942, 224] on img "I'm feeling good" at bounding box center [938, 218] width 44 height 44
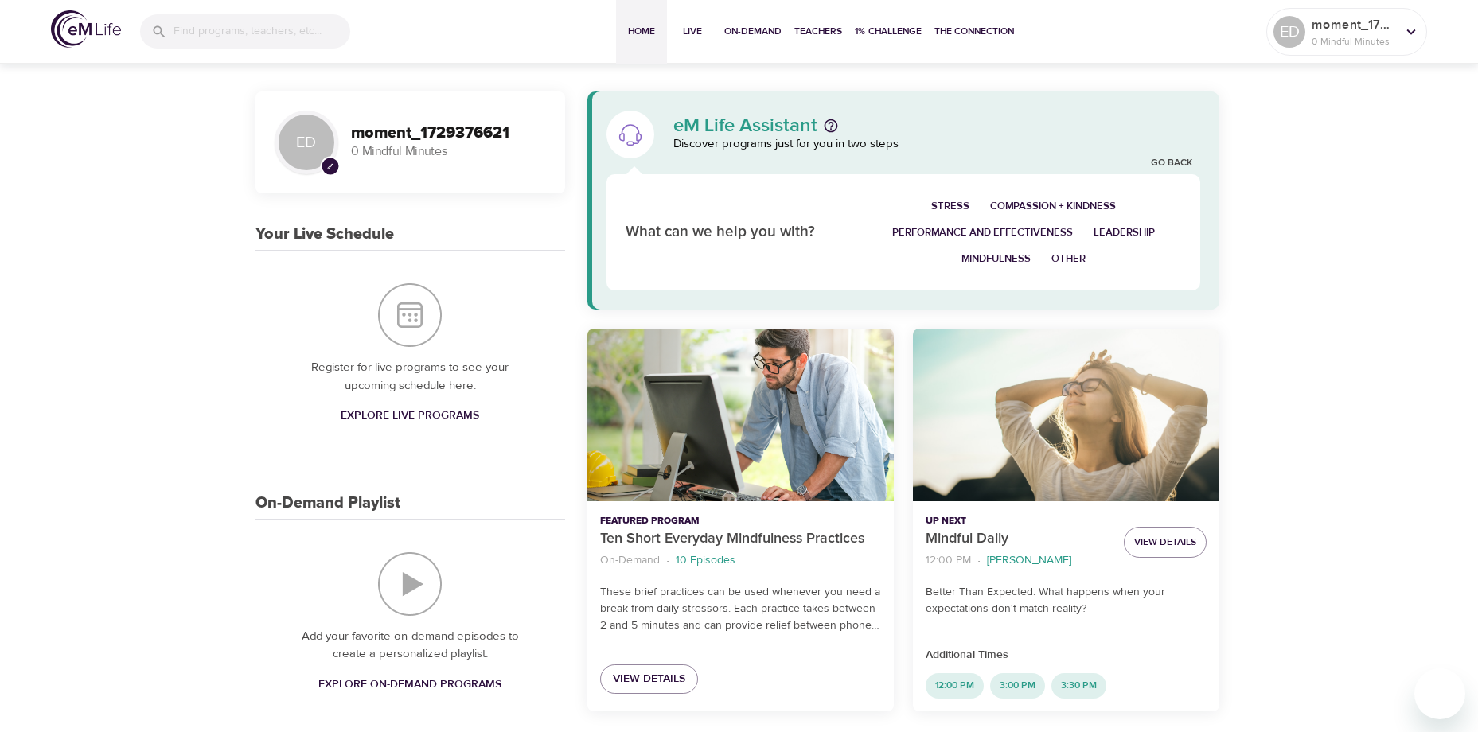
drag, startPoint x: 1136, startPoint y: 235, endPoint x: 1142, endPoint y: 272, distance: 37.9
click at [1142, 272] on div "Stress Compassion + Kindness Performance and Effectiveness Leadership Mindfulne…" at bounding box center [1024, 232] width 336 height 97
click at [1006, 230] on span "Performance and Effectiveness" at bounding box center [982, 233] width 181 height 18
